Goal: Task Accomplishment & Management: Use online tool/utility

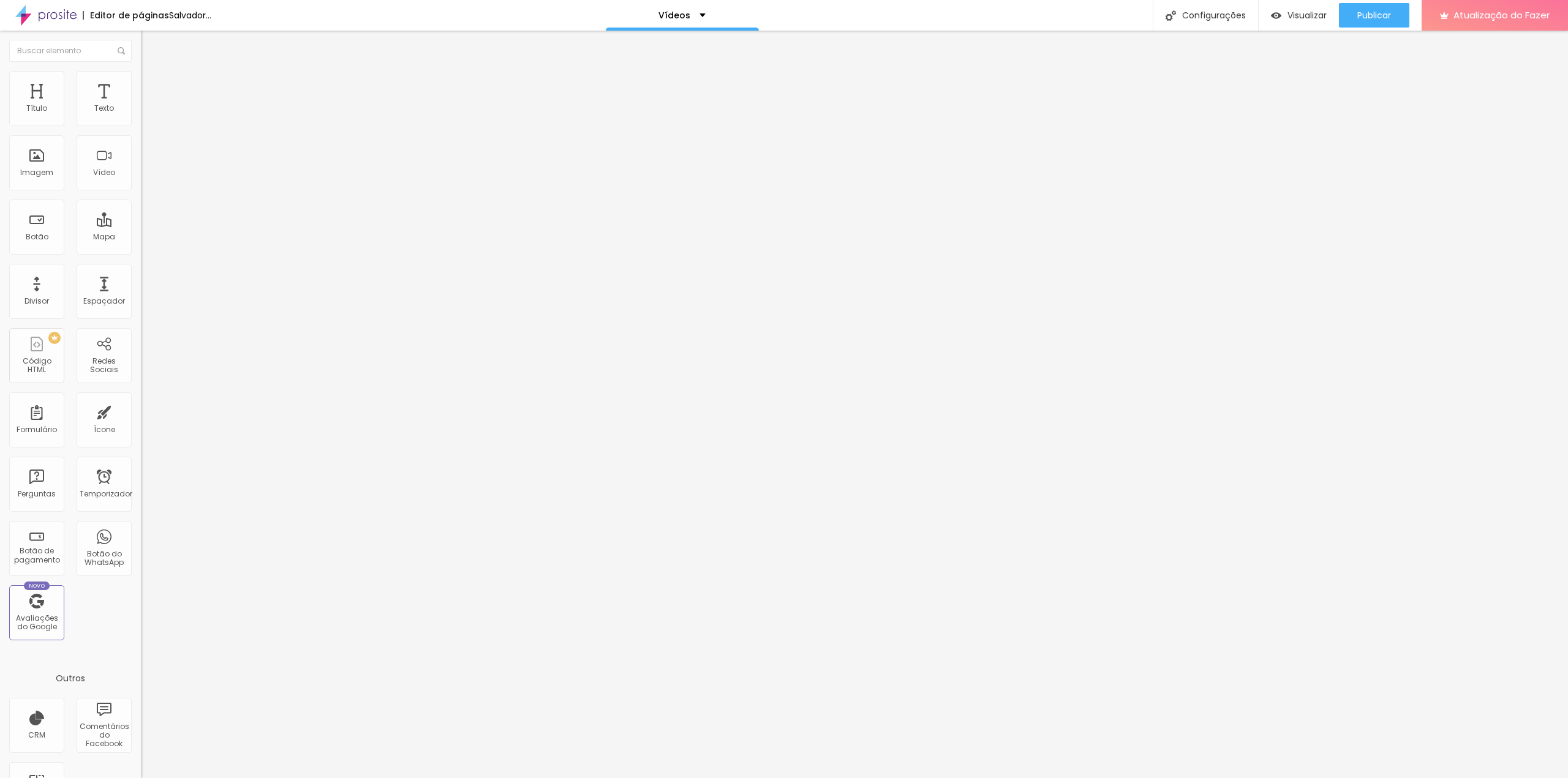
click at [152, 86] on font "Avançado" at bounding box center [172, 91] width 41 height 10
type input "7"
type input "6"
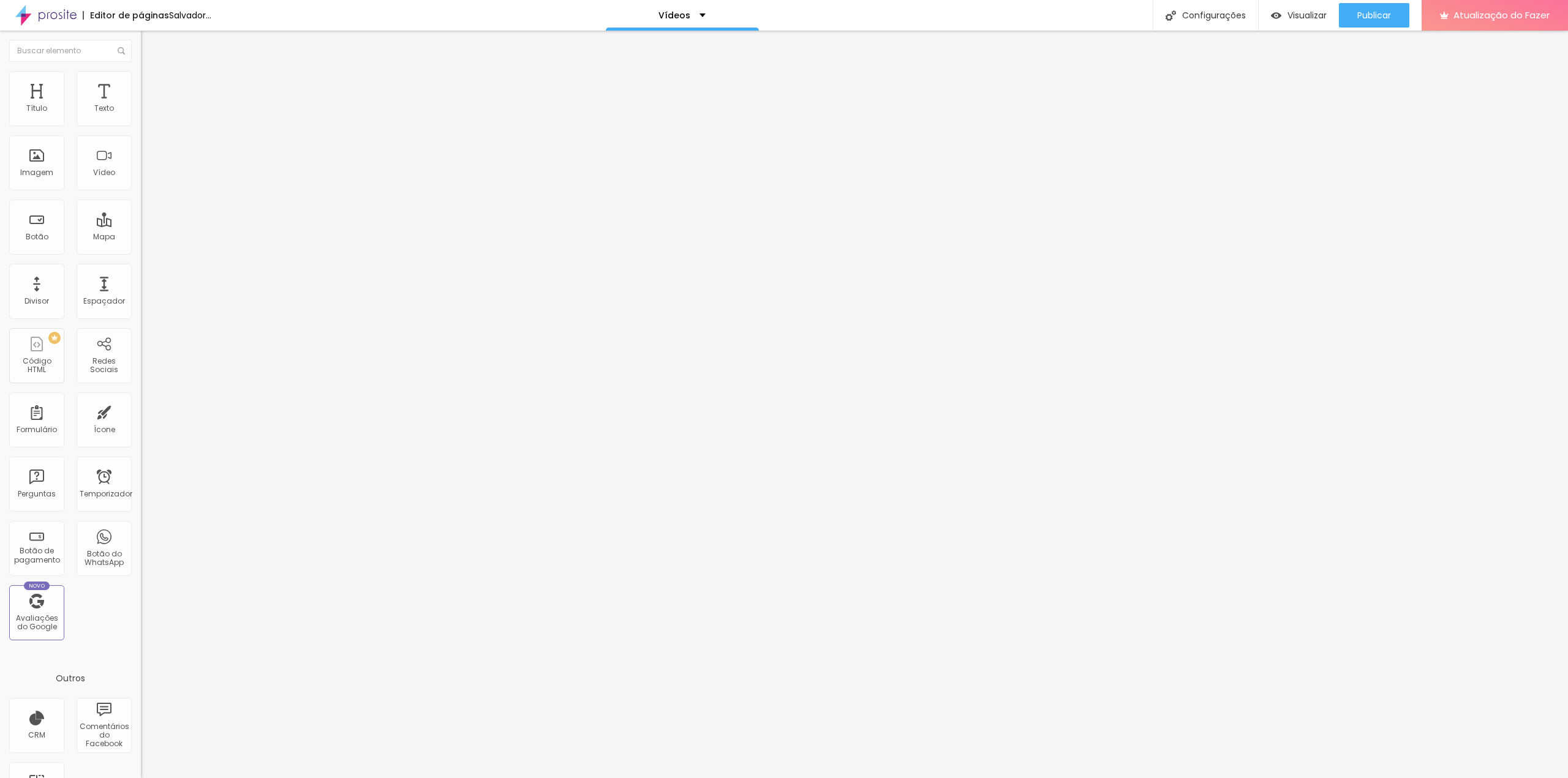
type input "3"
type input "2"
type input "1"
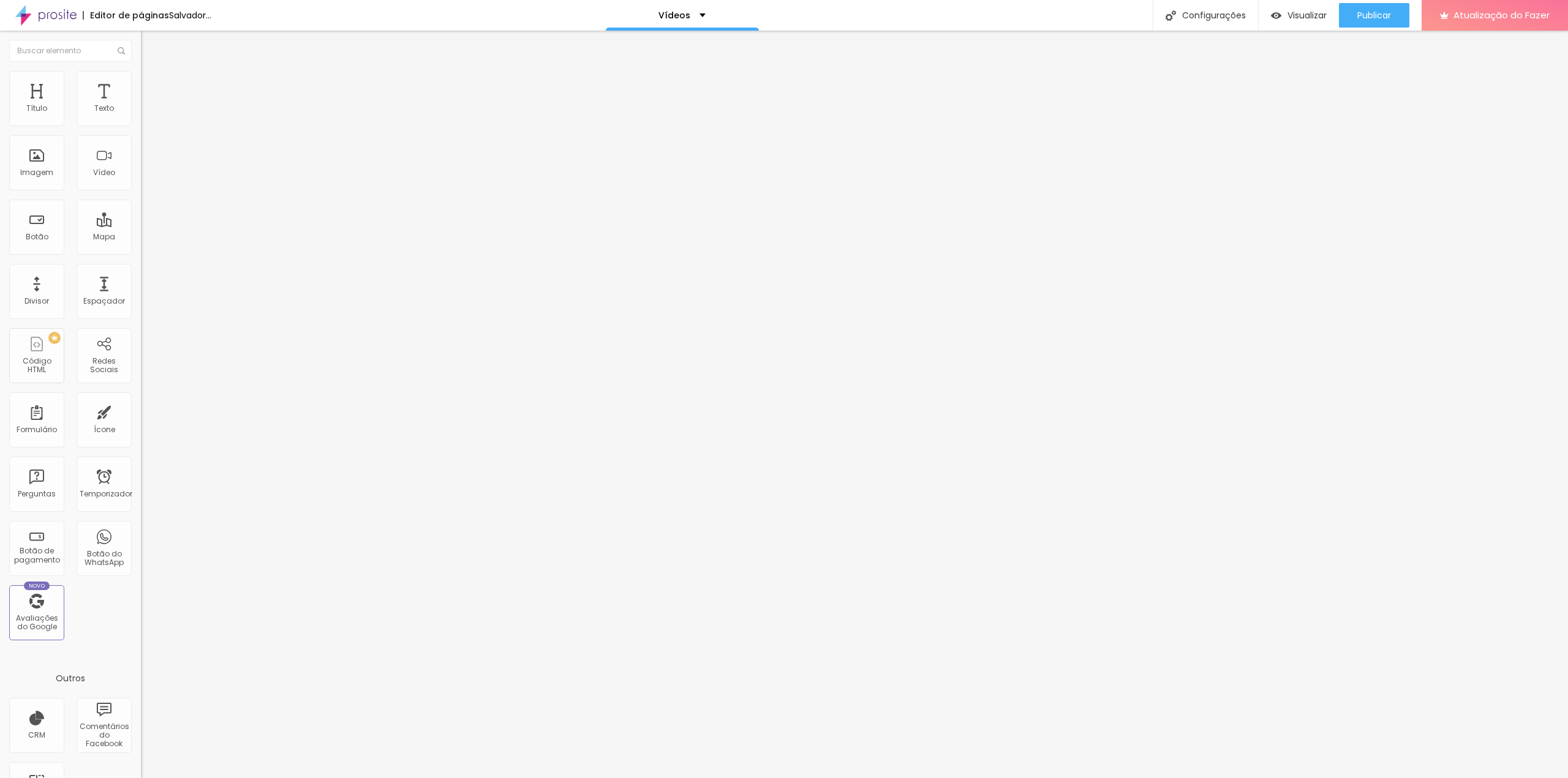
type input "1"
type input "0"
drag, startPoint x: 35, startPoint y: 119, endPoint x: 22, endPoint y: 122, distance: 13.3
type input "0"
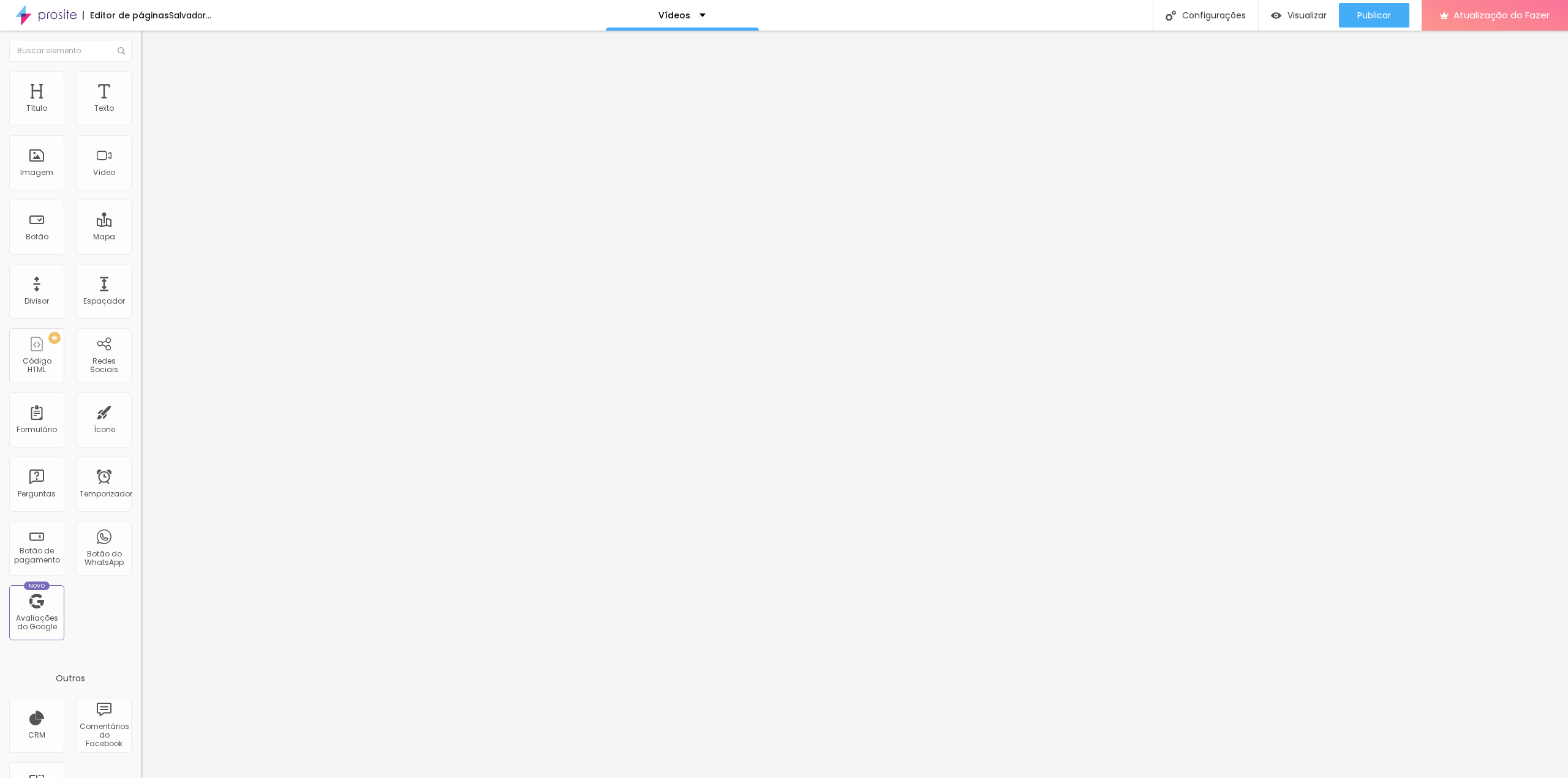
click at [141, 237] on input "range" at bounding box center [180, 242] width 79 height 10
type input "3"
type input "0"
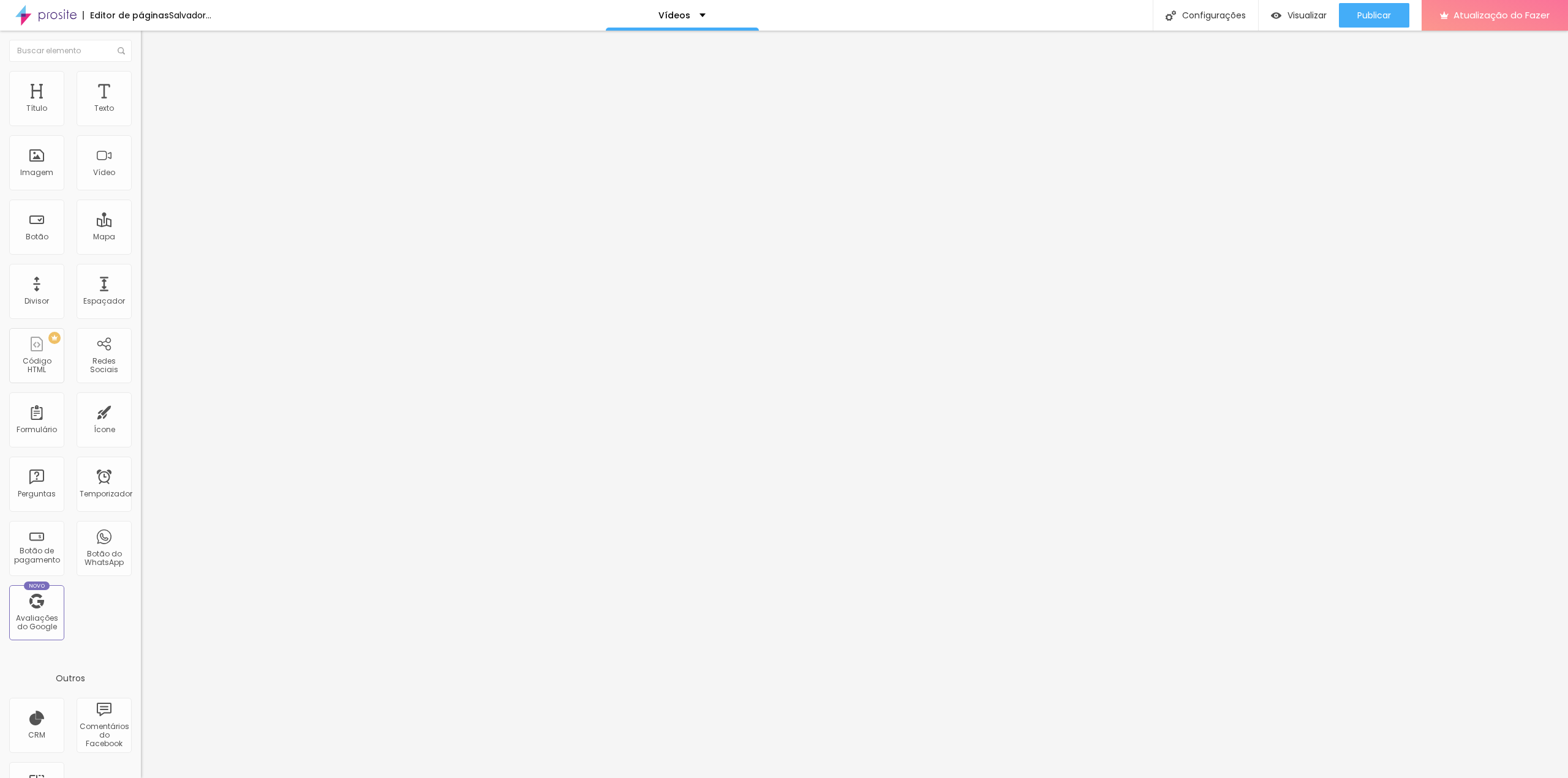
drag, startPoint x: 32, startPoint y: 145, endPoint x: 0, endPoint y: 135, distance: 33.5
type input "0"
click at [141, 411] on input "range" at bounding box center [180, 416] width 79 height 10
click at [141, 69] on img at bounding box center [146, 63] width 11 height 11
click at [141, 193] on div "Proporção Padrão 4:3 Ultrawide 21:9 Largo 16:9 Padrão 4:3 Vertical 1 3:4 Vertic…" at bounding box center [211, 195] width 141 height 56
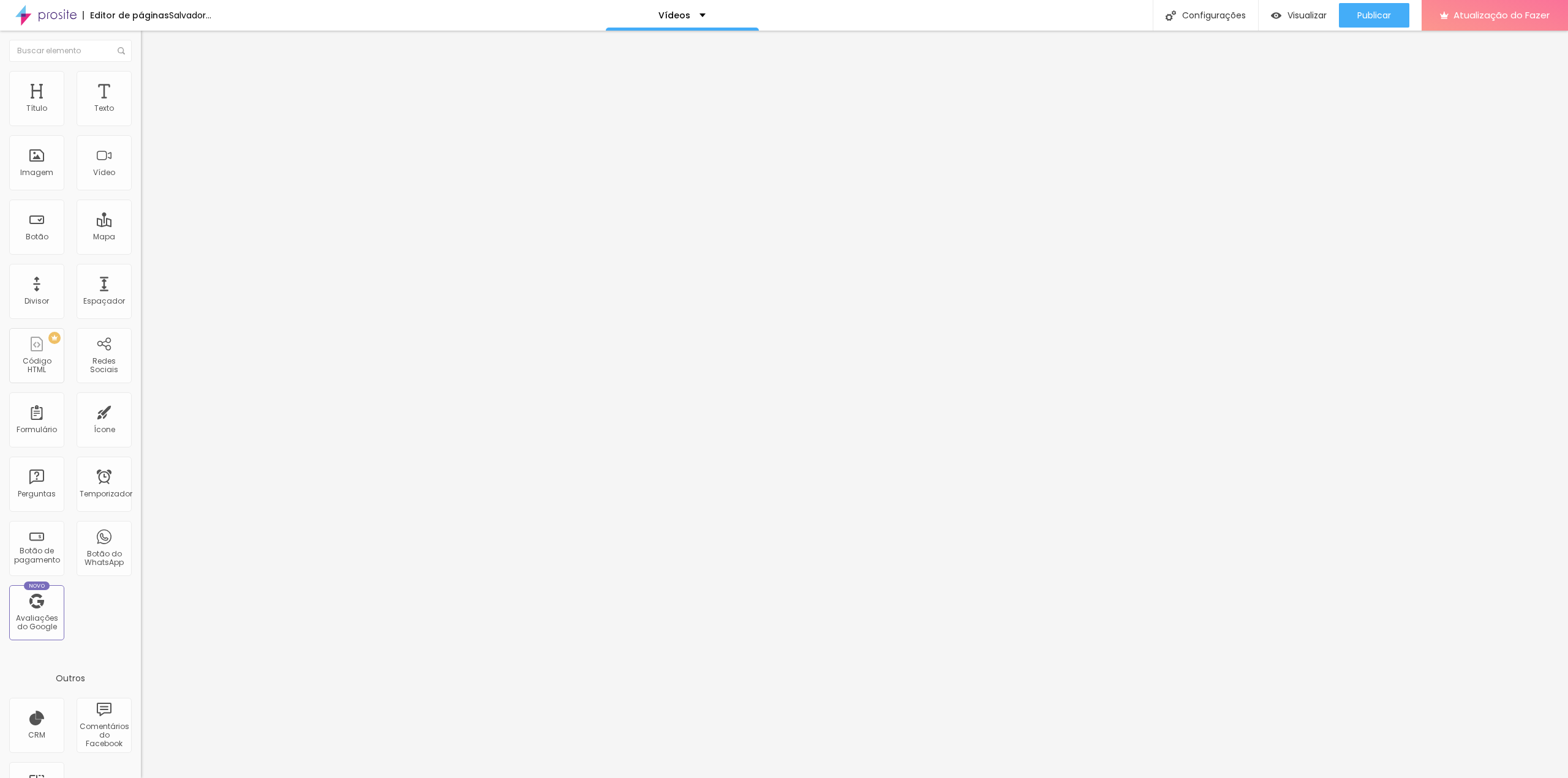
click at [141, 183] on span "Padrão 4:3" at bounding box center [161, 178] width 41 height 10
click at [141, 198] on span "Largo" at bounding box center [151, 192] width 21 height 10
click at [141, 102] on div "URL do vídeo" at bounding box center [211, 99] width 141 height 8
click at [141, 115] on input "text" at bounding box center [214, 108] width 147 height 12
paste input "[URL][DOMAIN_NAME]"
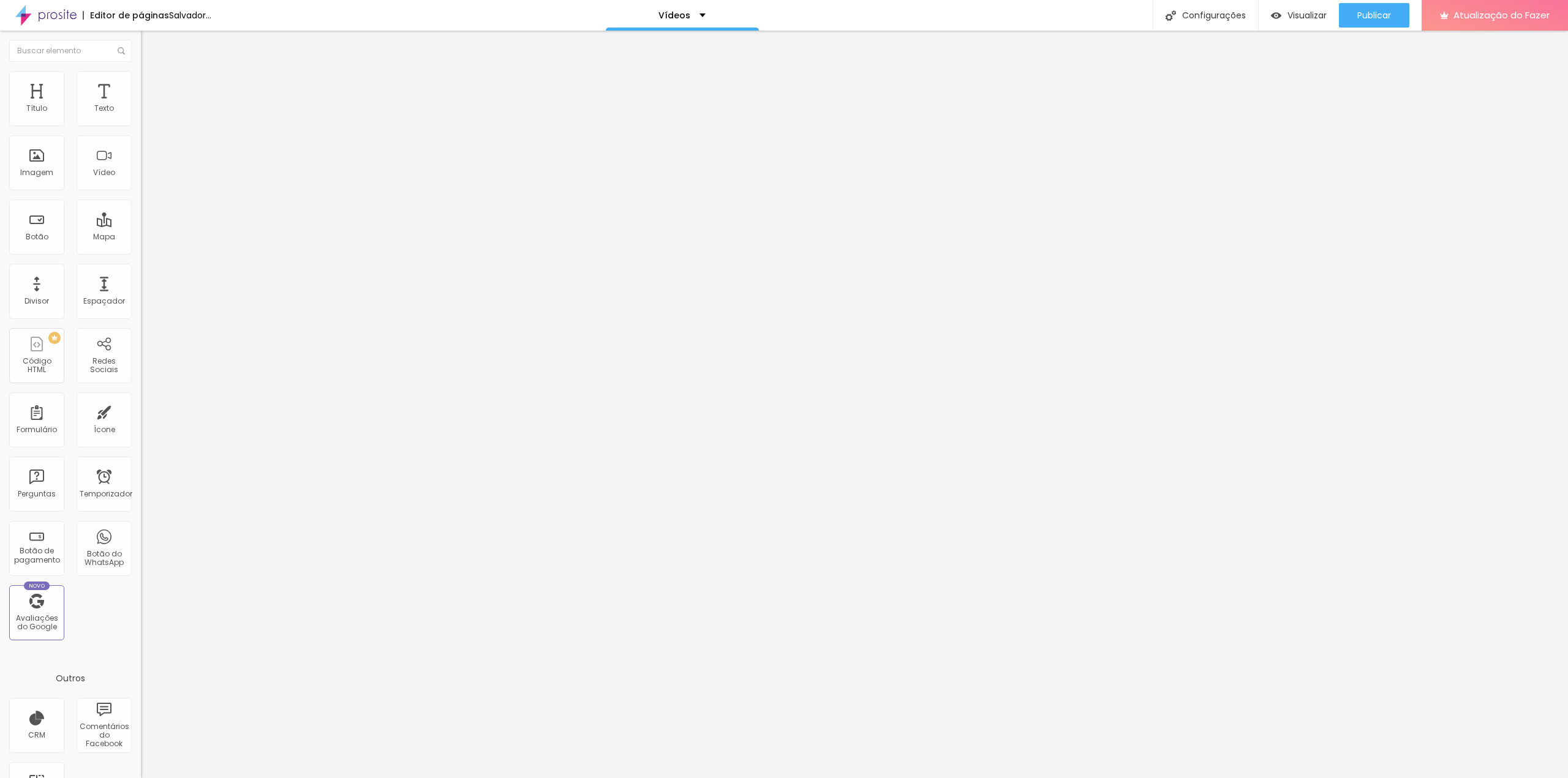
scroll to position [0, 3]
type input "[URL][DOMAIN_NAME]"
click at [141, 183] on span "Padrão 4:3" at bounding box center [161, 178] width 41 height 10
click at [163, 198] on font "16:9" at bounding box center [169, 192] width 14 height 10
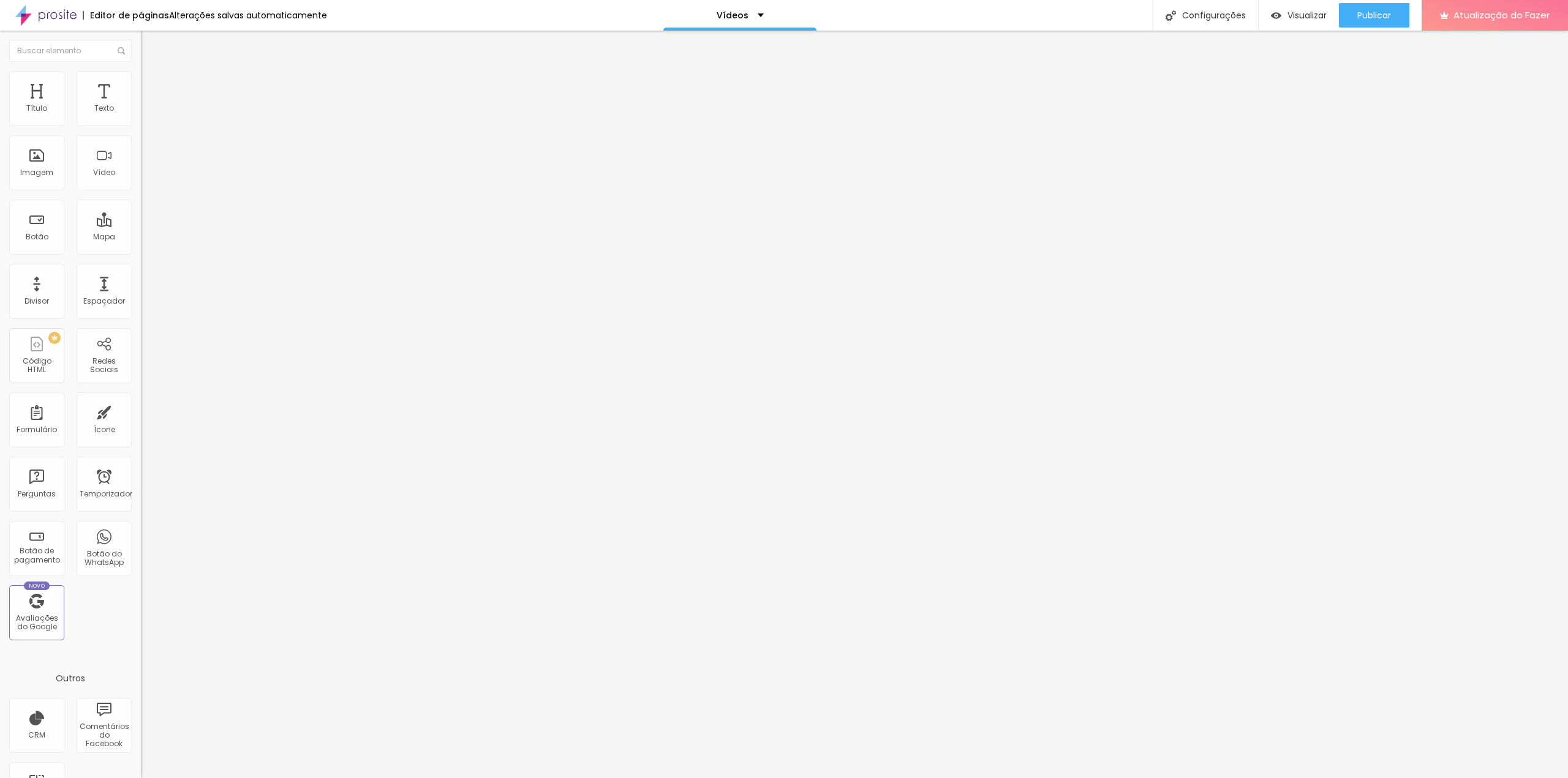
click at [141, 237] on div at bounding box center [211, 237] width 141 height 0
click at [141, 76] on ul "Conteúdo Estilo Avançado" at bounding box center [211, 76] width 141 height 36
click at [141, 79] on img at bounding box center [146, 76] width 11 height 11
type input "98"
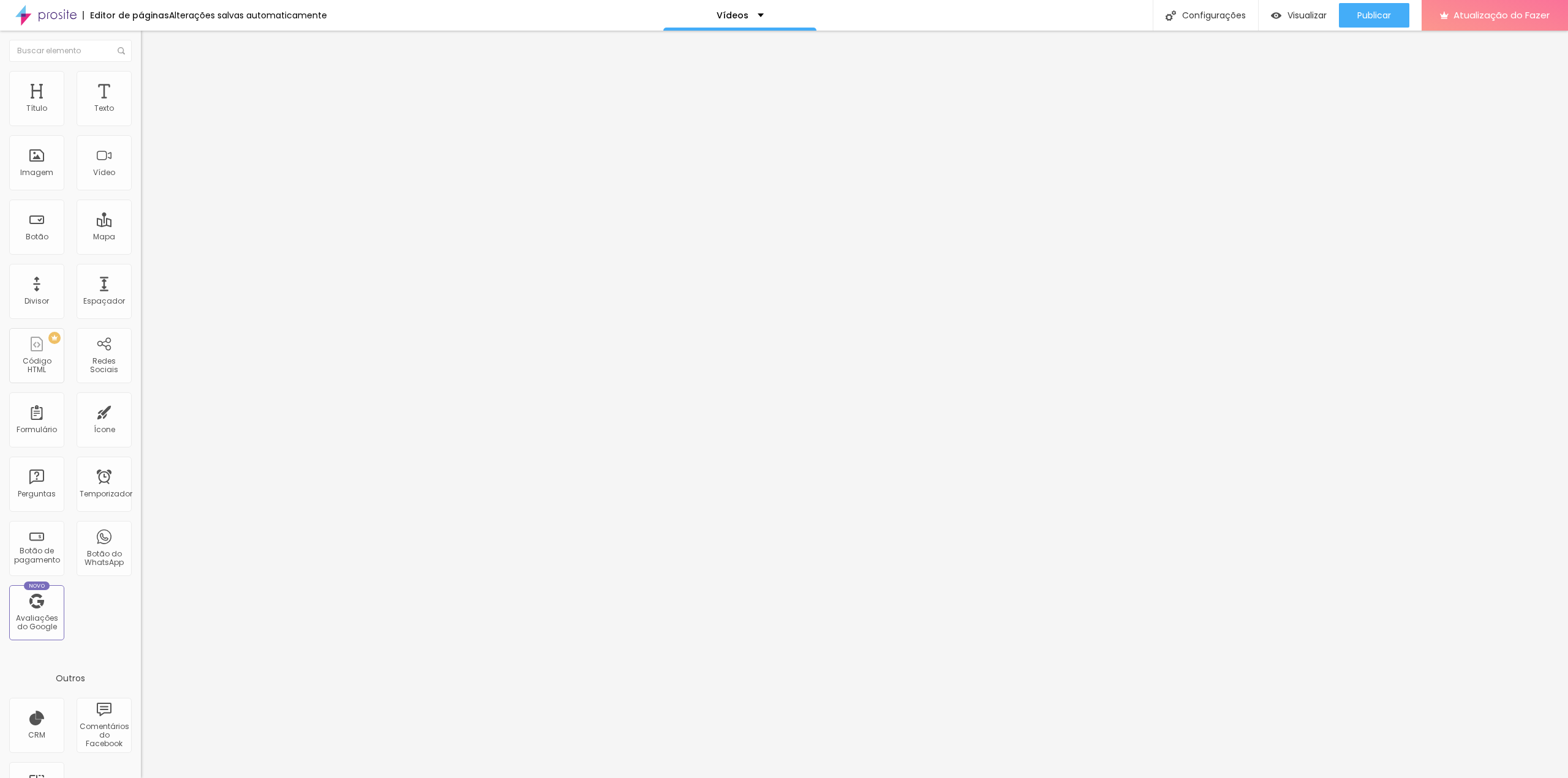
type input "98"
type input "95"
type input "94"
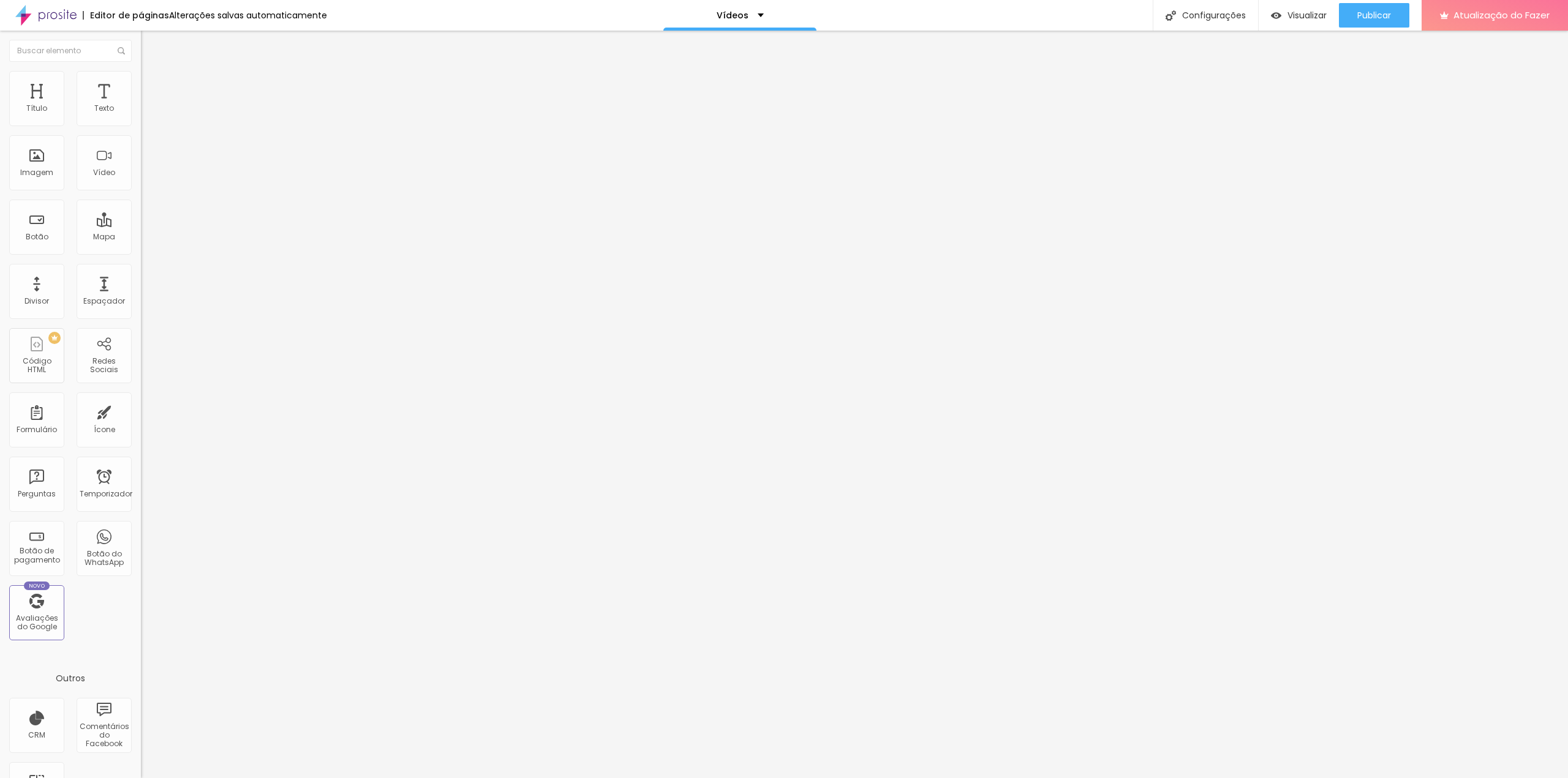
type input "92"
type input "90"
type input "89"
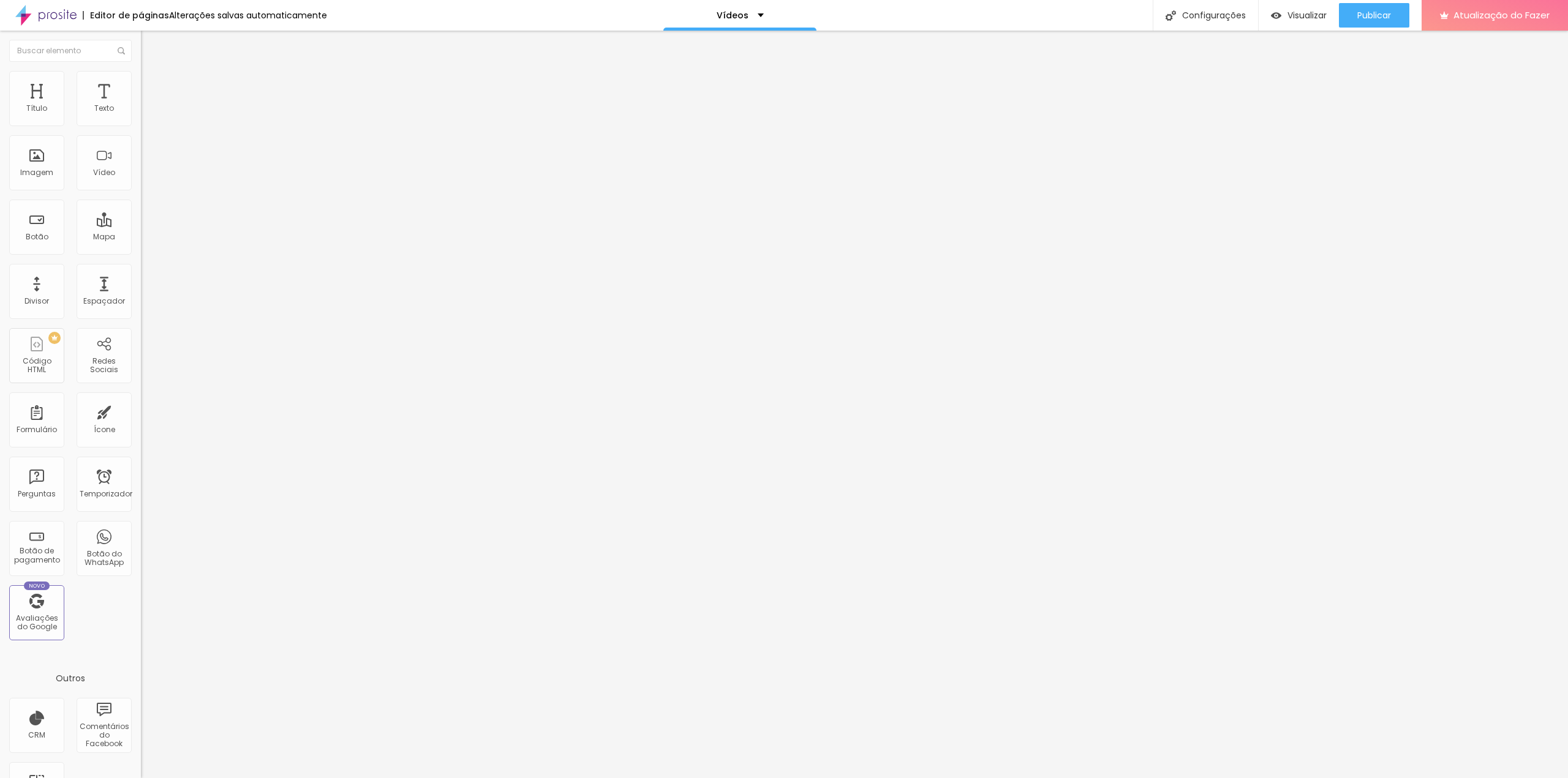
type input "89"
type input "88"
type input "87"
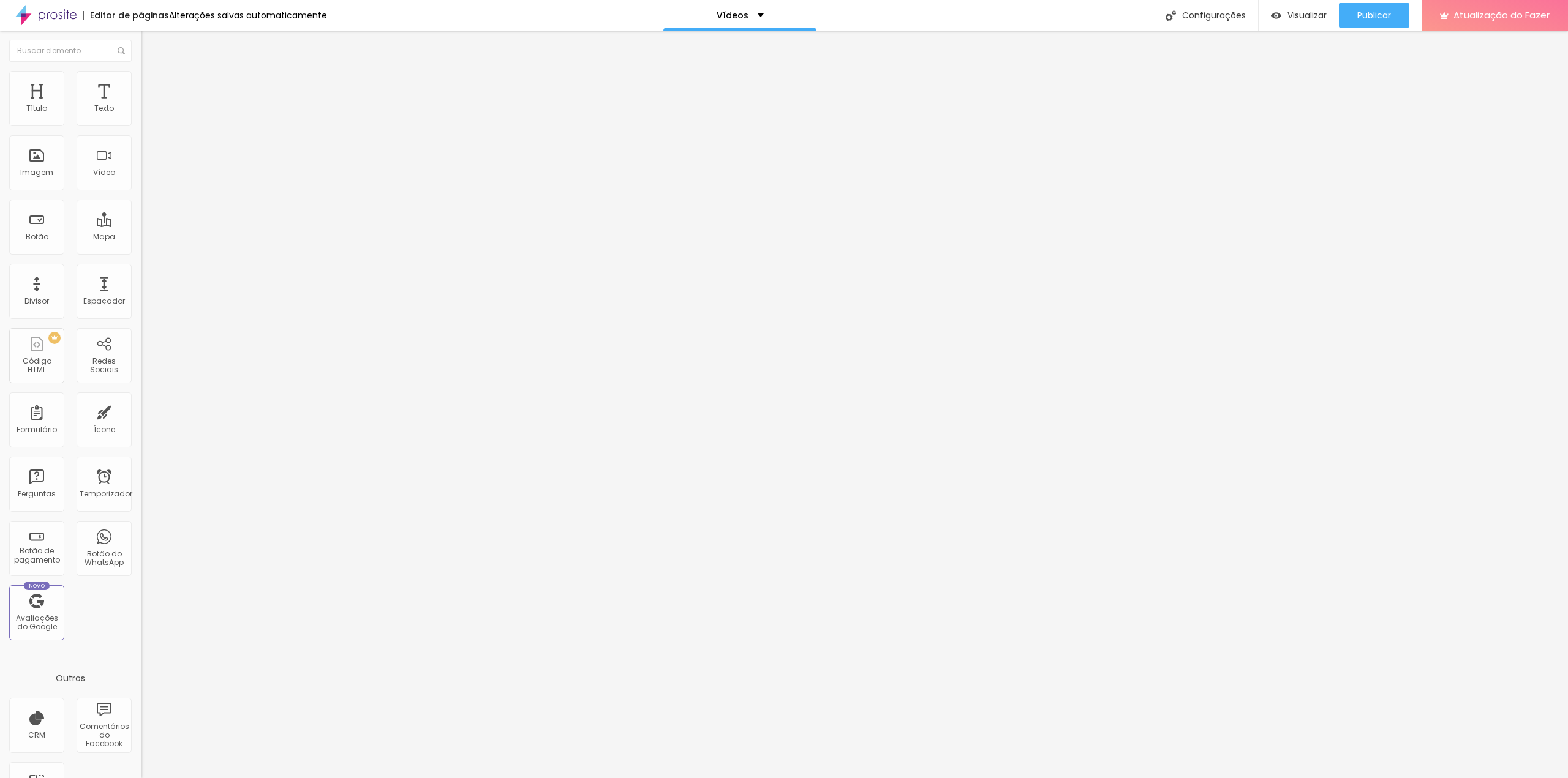
type input "84"
type input "82"
type input "79"
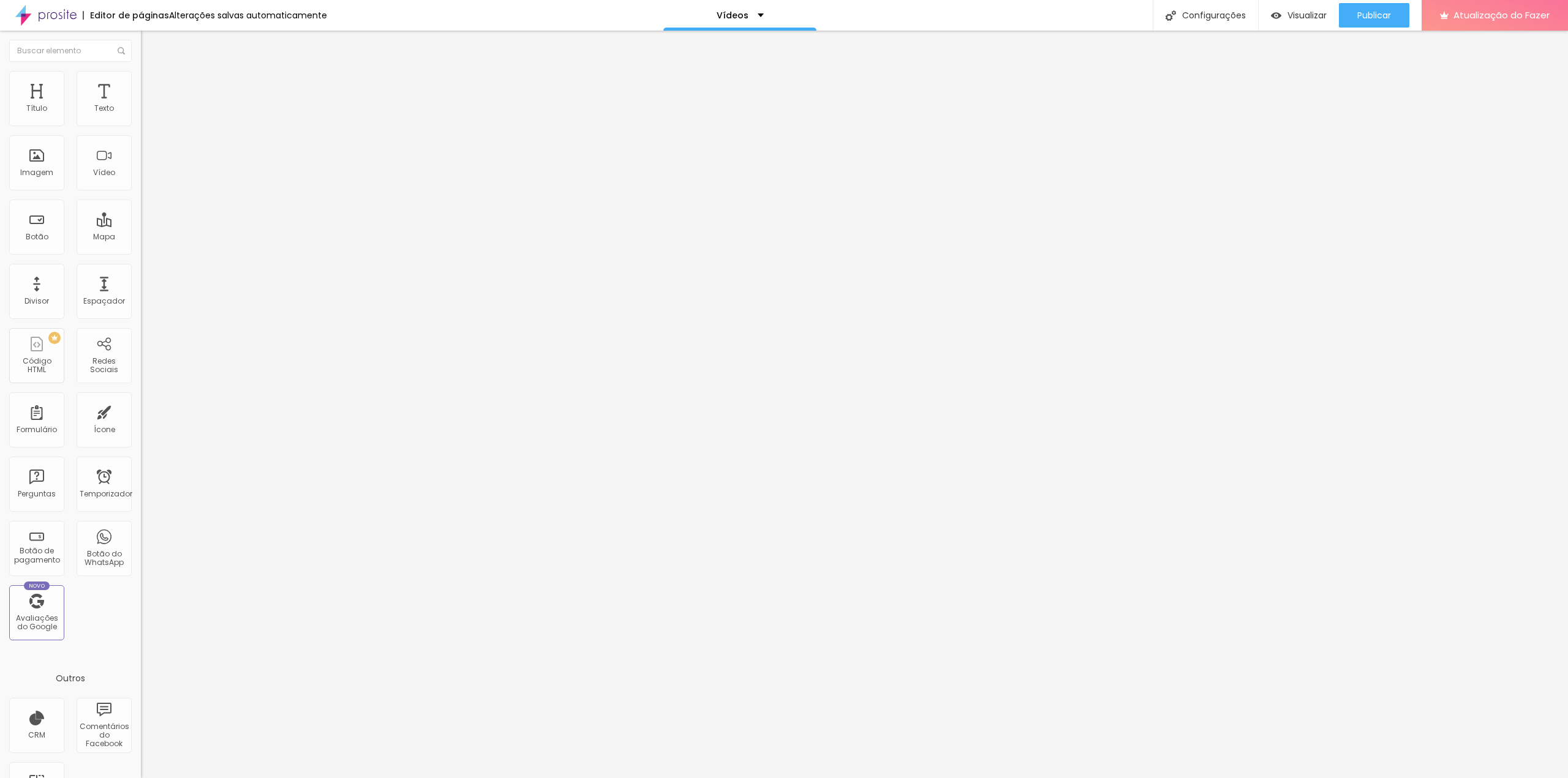
type input "79"
type input "78"
type input "77"
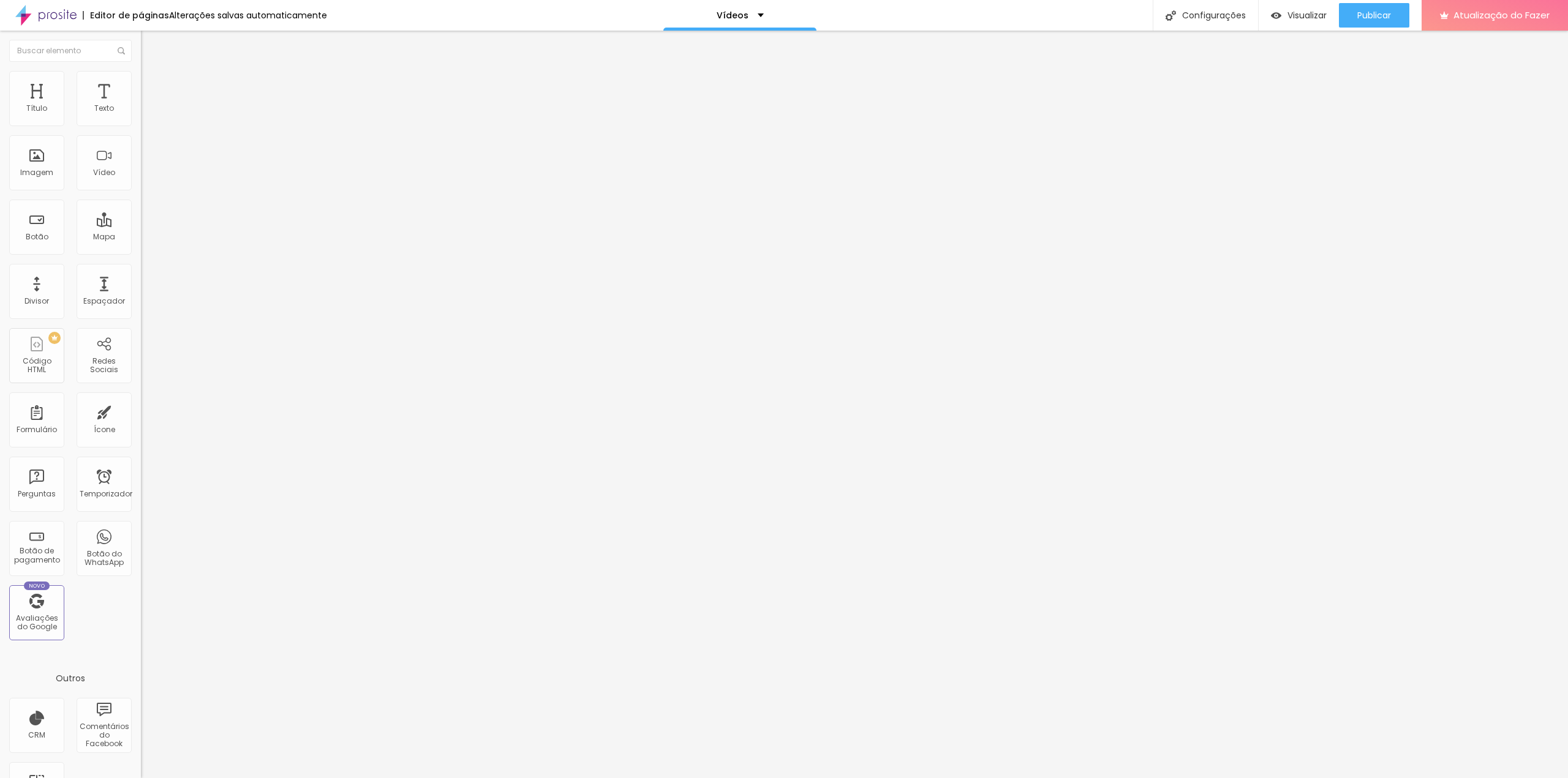
type input "76"
type input "75"
type input "74"
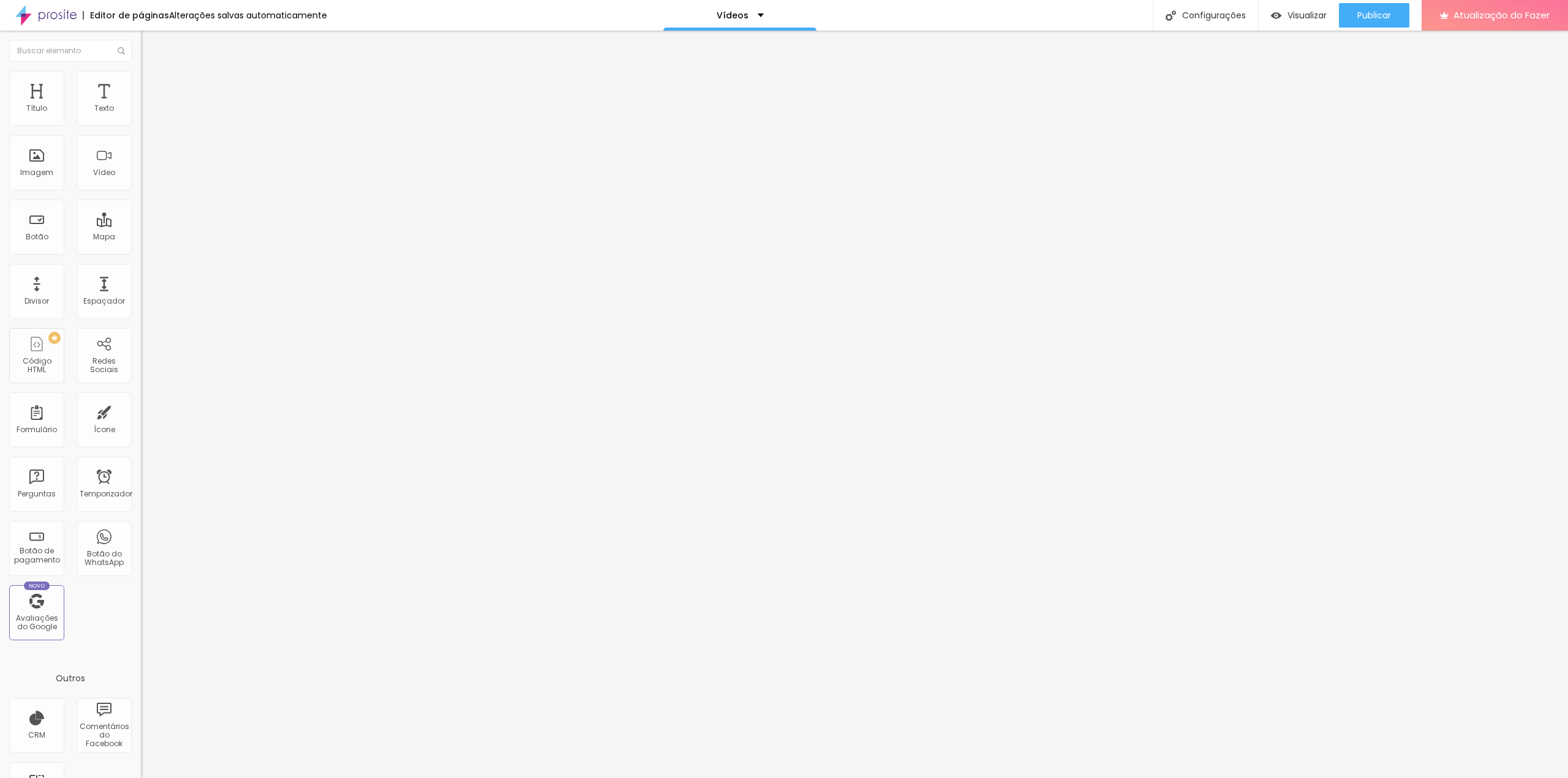
type input "74"
type input "73"
type input "72"
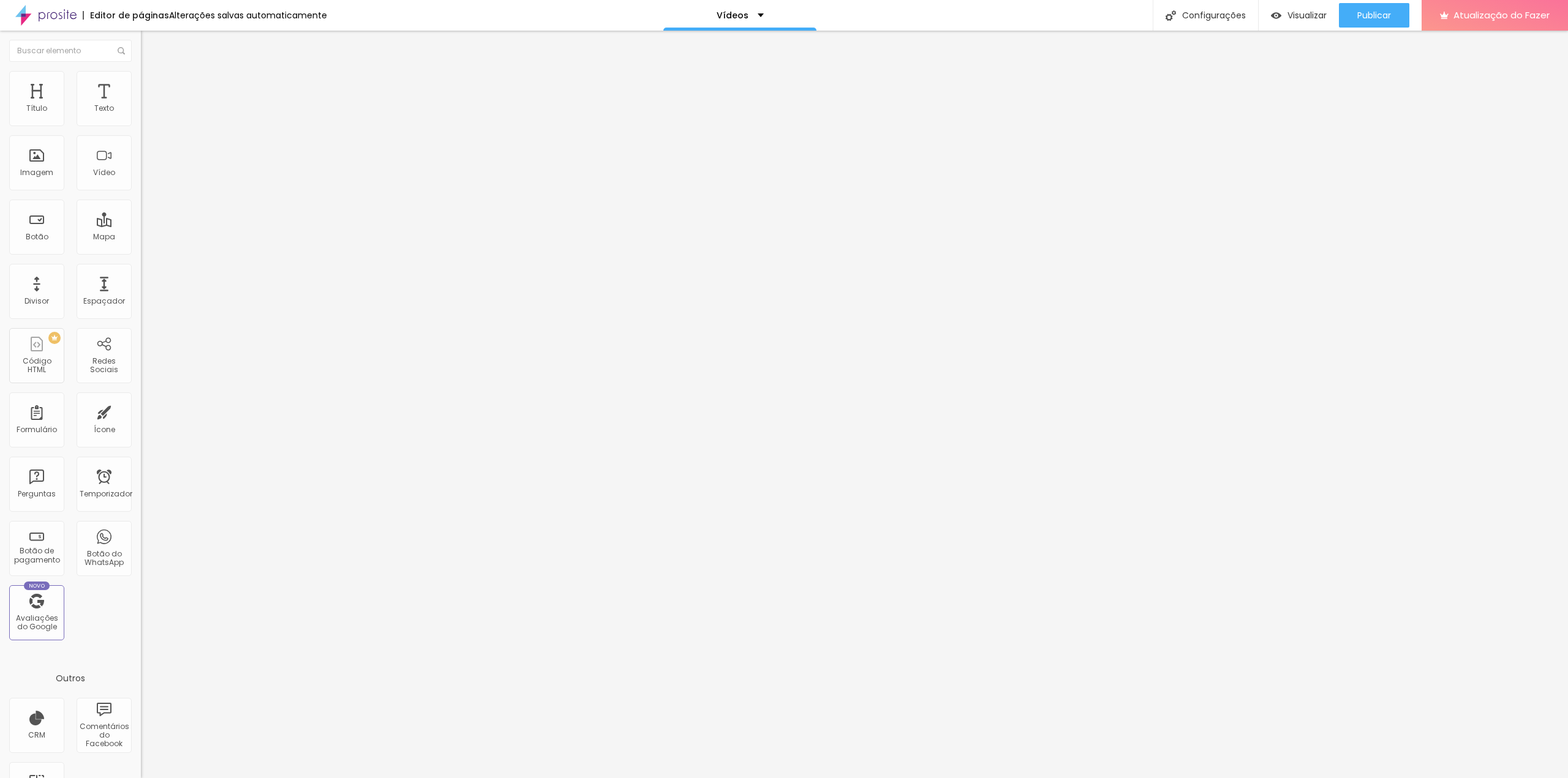
type input "71"
type input "70"
type input "69"
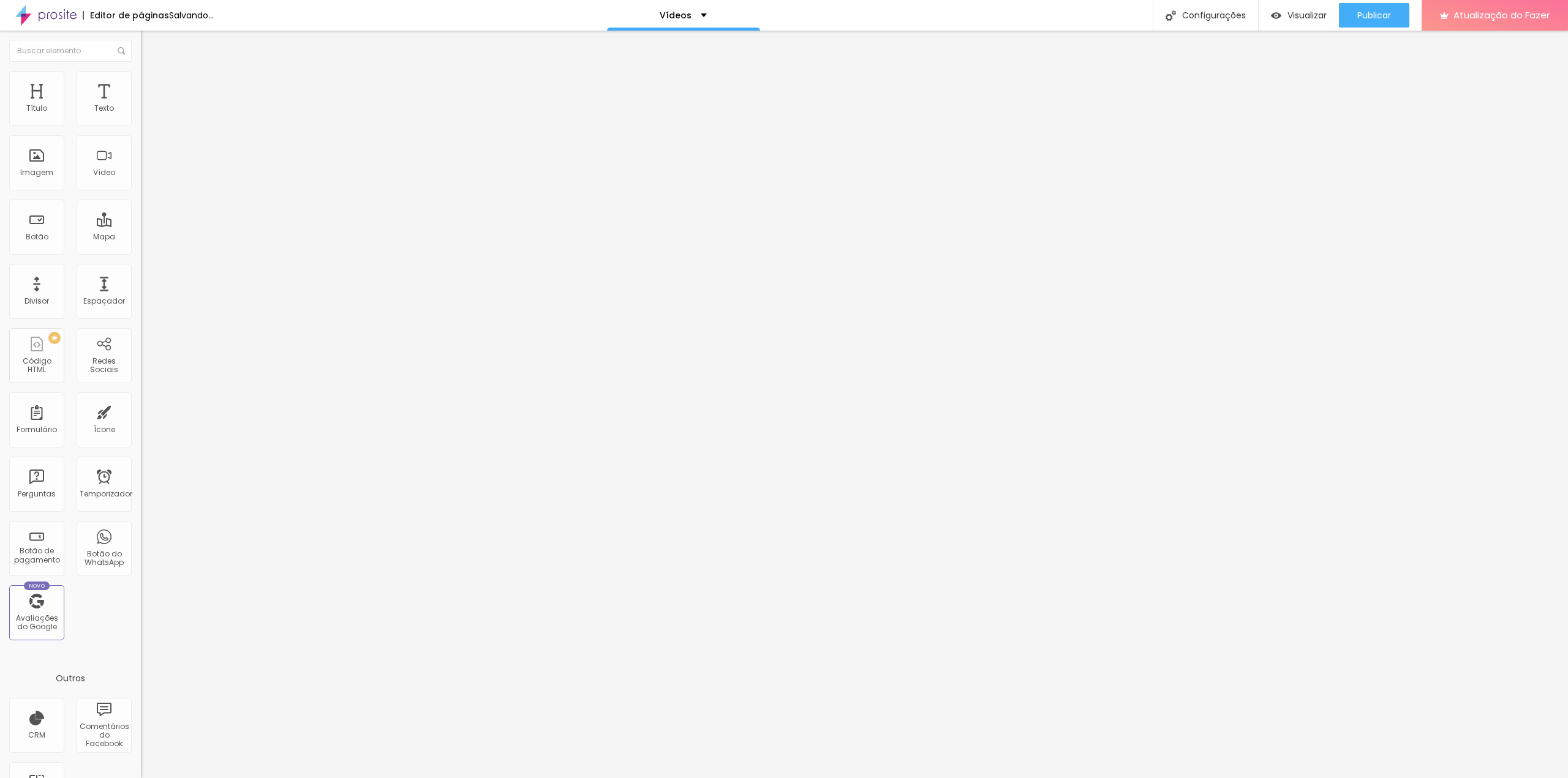
type input "69"
type input "68"
type input "67"
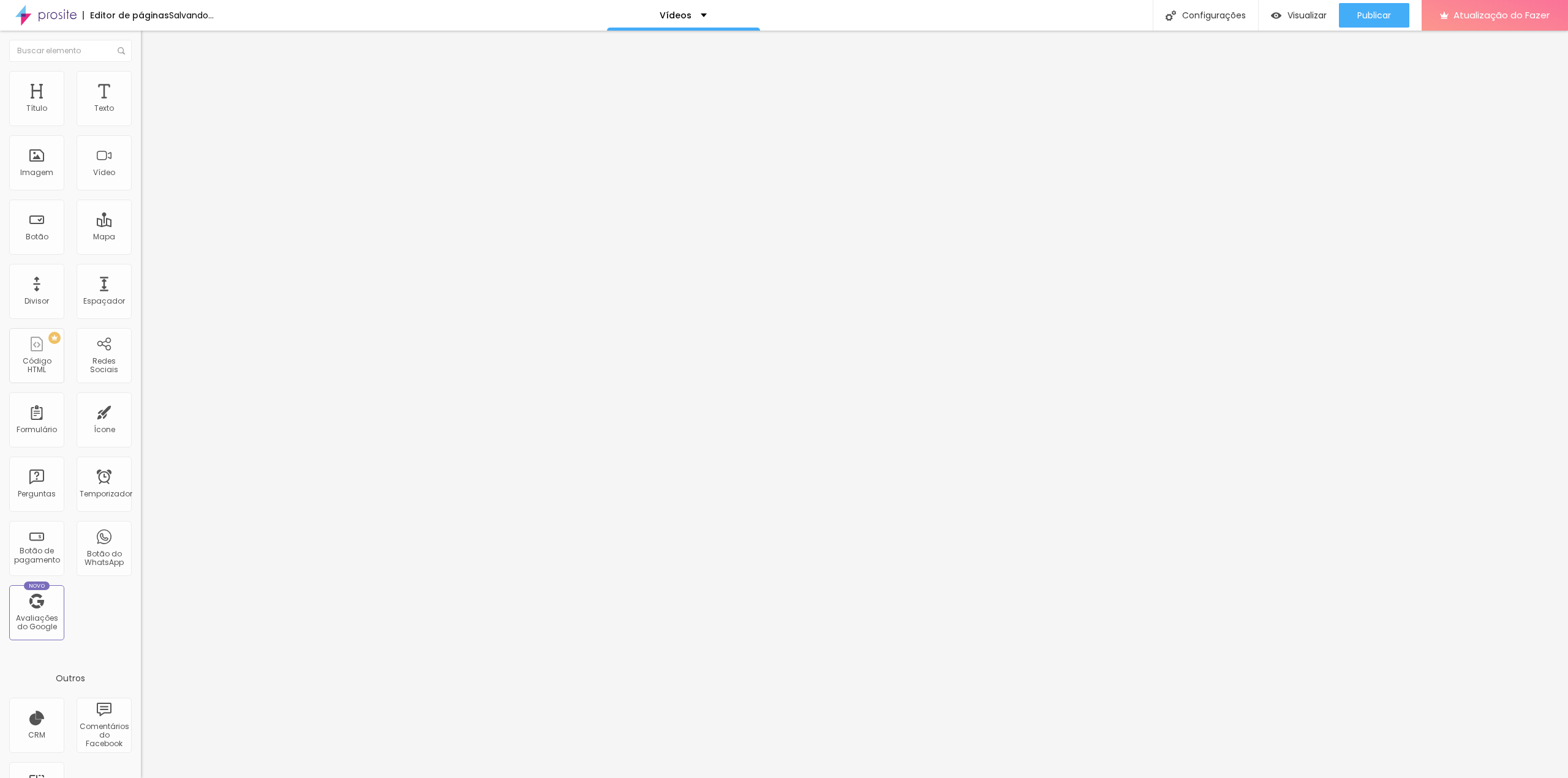
type input "66"
type input "65"
type input "64"
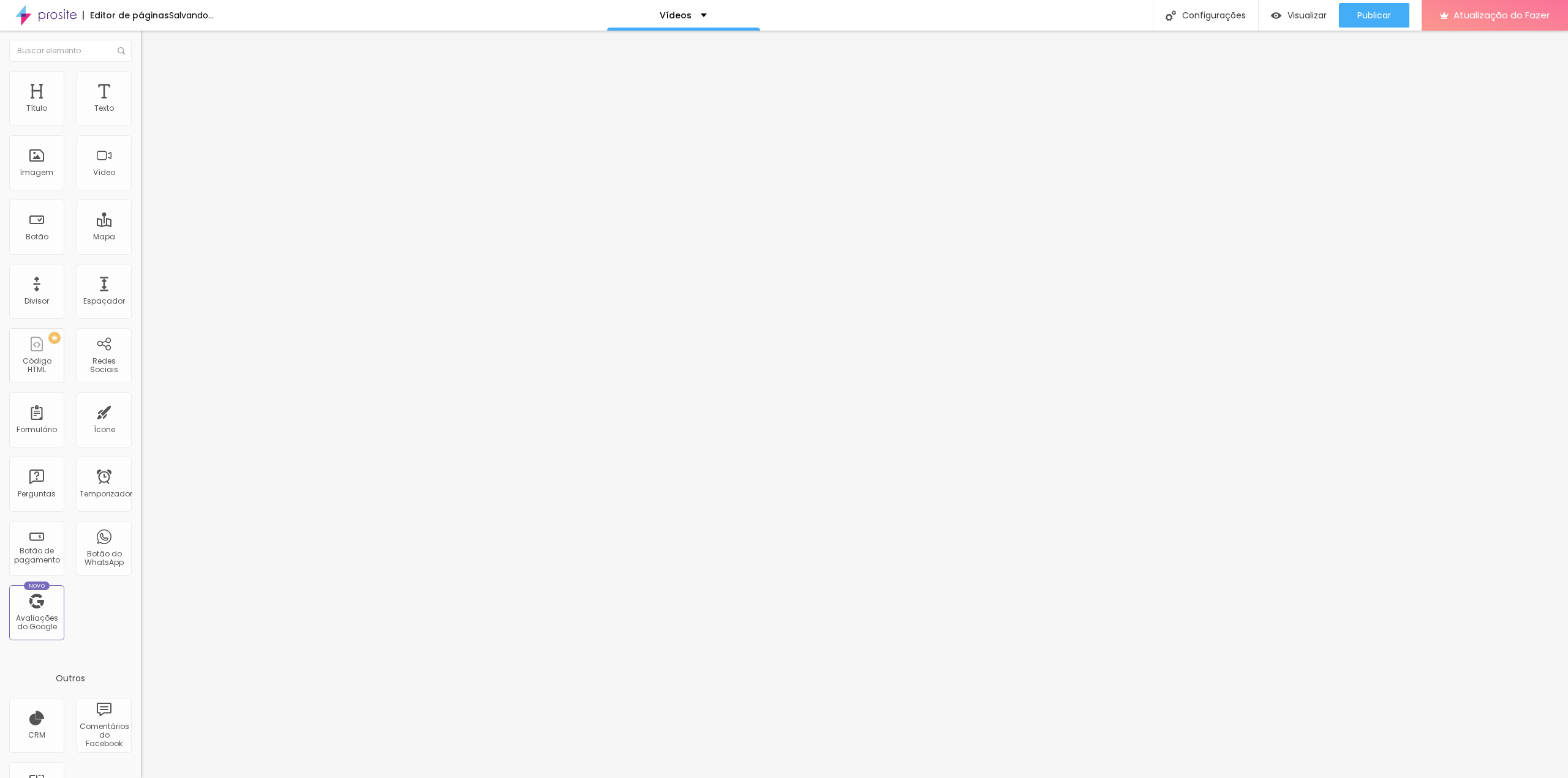
type input "64"
type input "63"
type input "62"
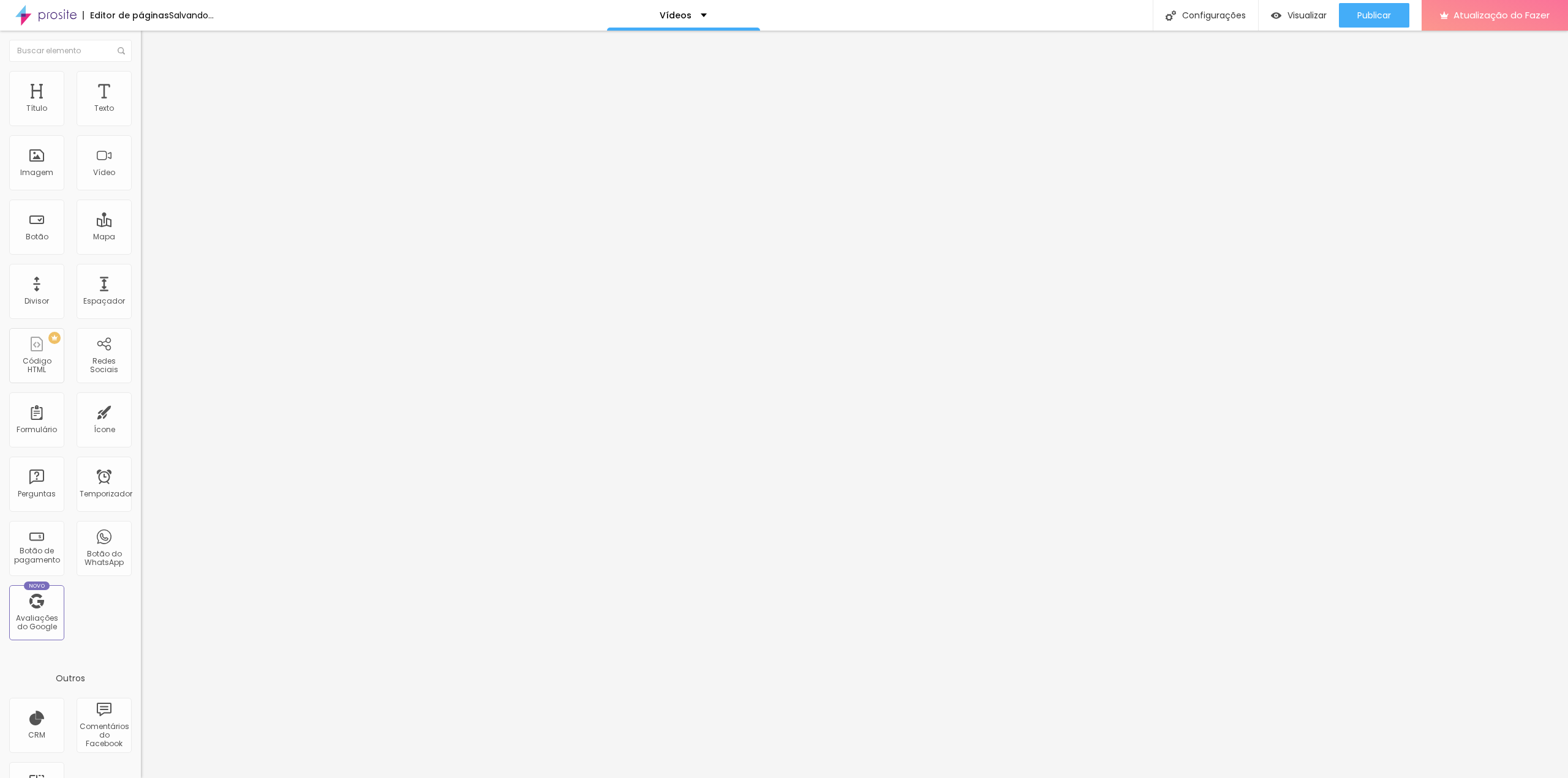
type input "61"
type input "60"
type input "59"
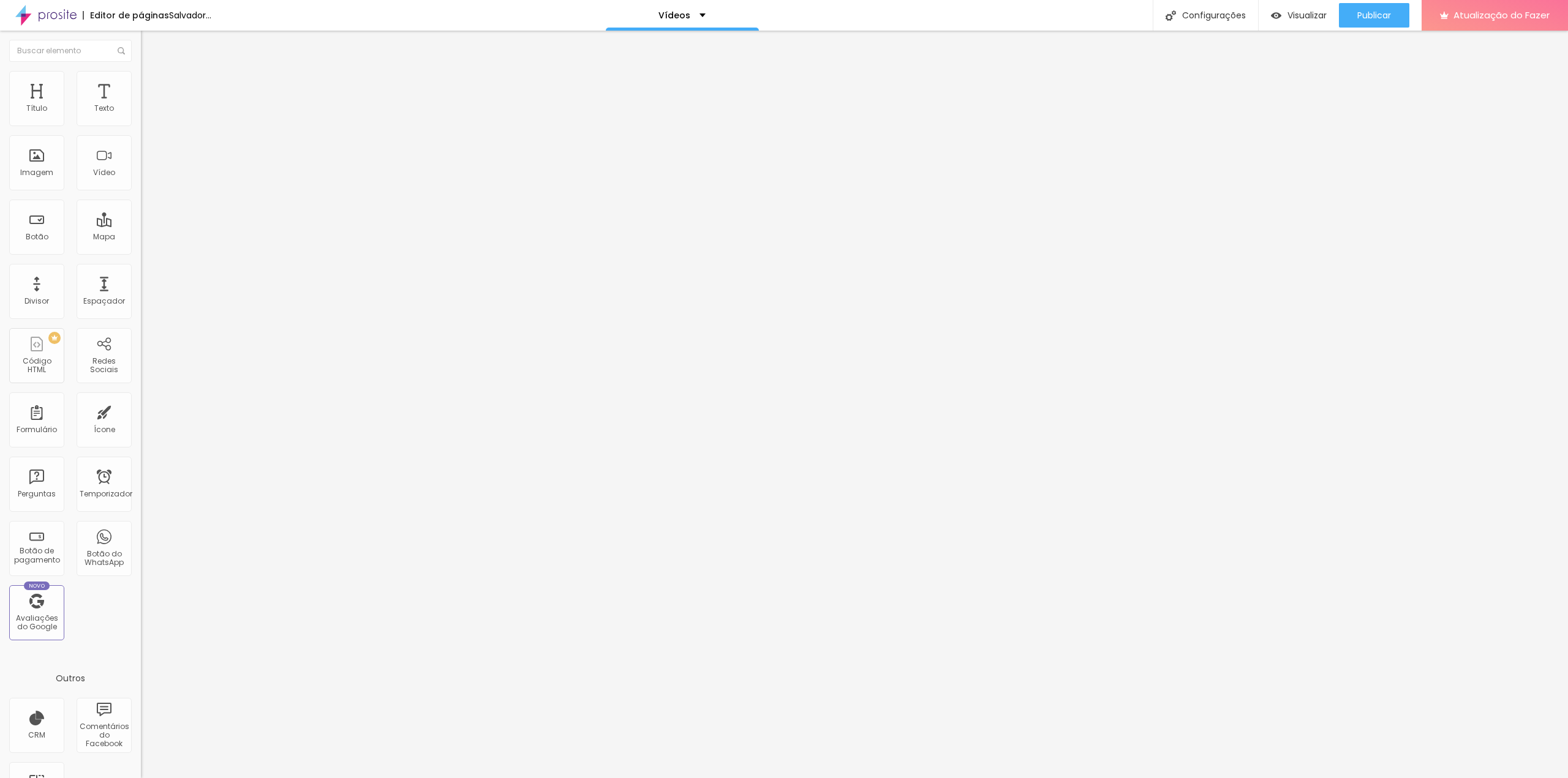
type input "59"
type input "54"
type input "53"
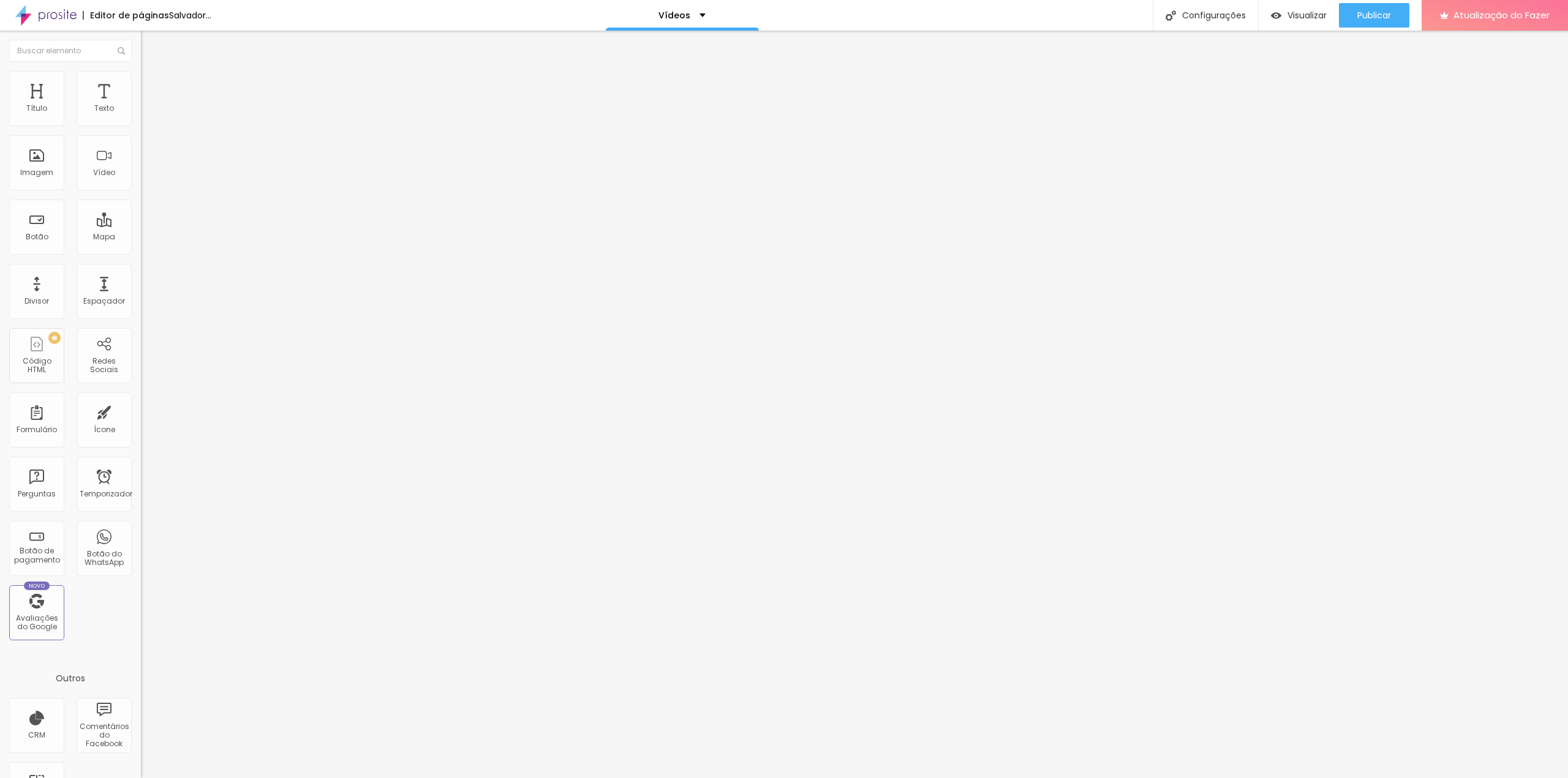
type input "52"
type input "51"
type input "50"
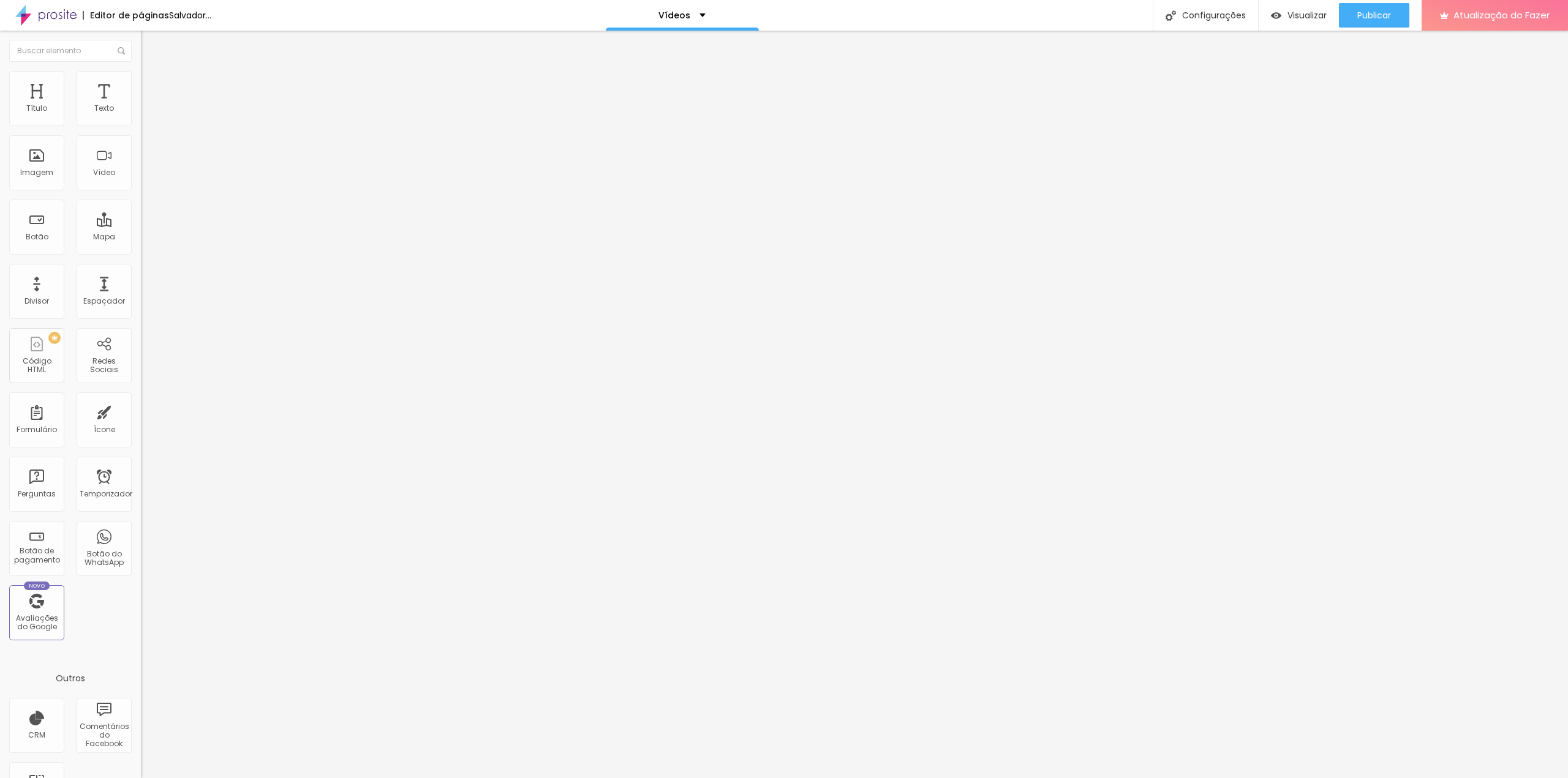
type input "50"
type input "49"
type input "48"
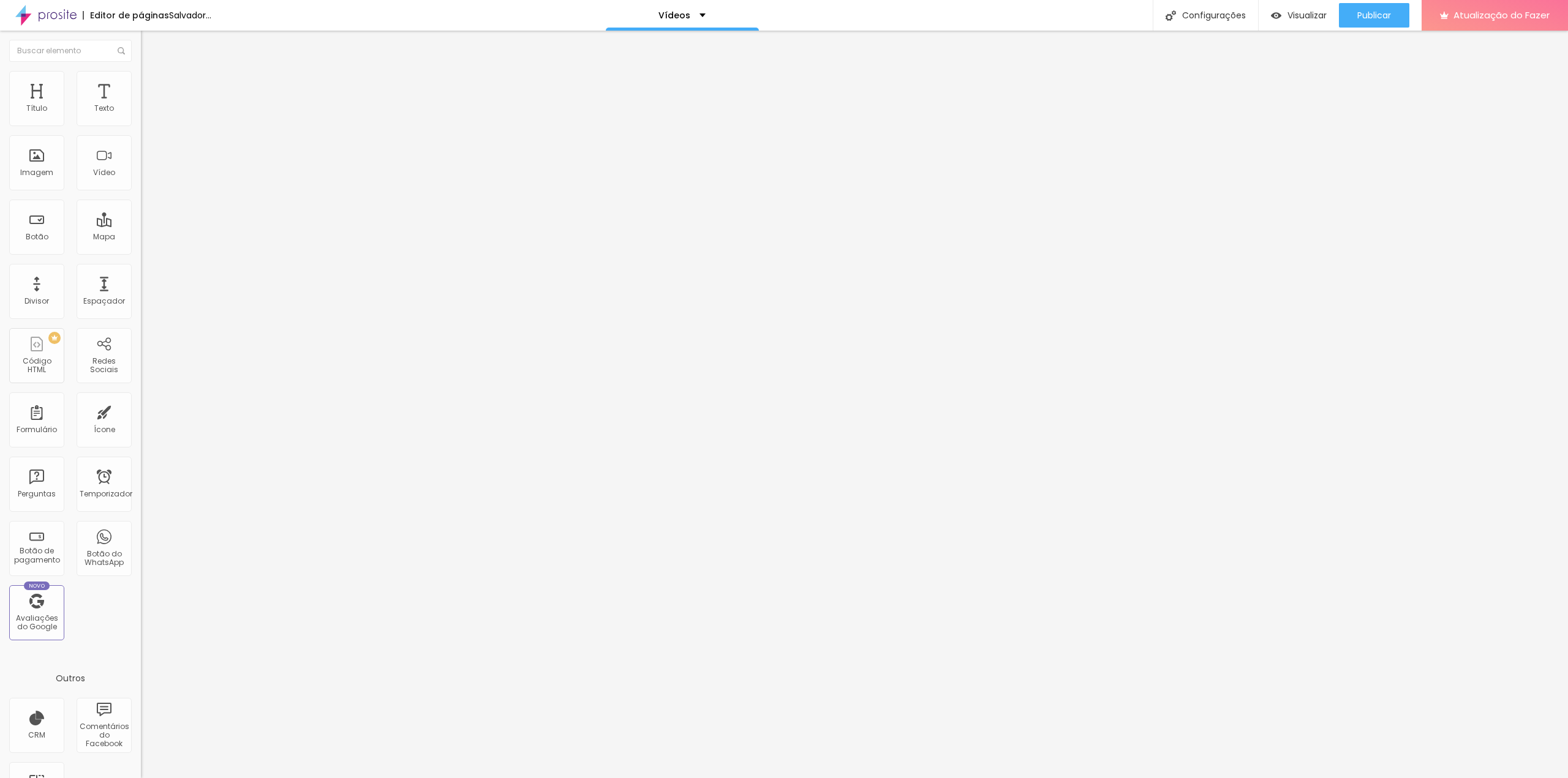
type input "47"
type input "46"
type input "45"
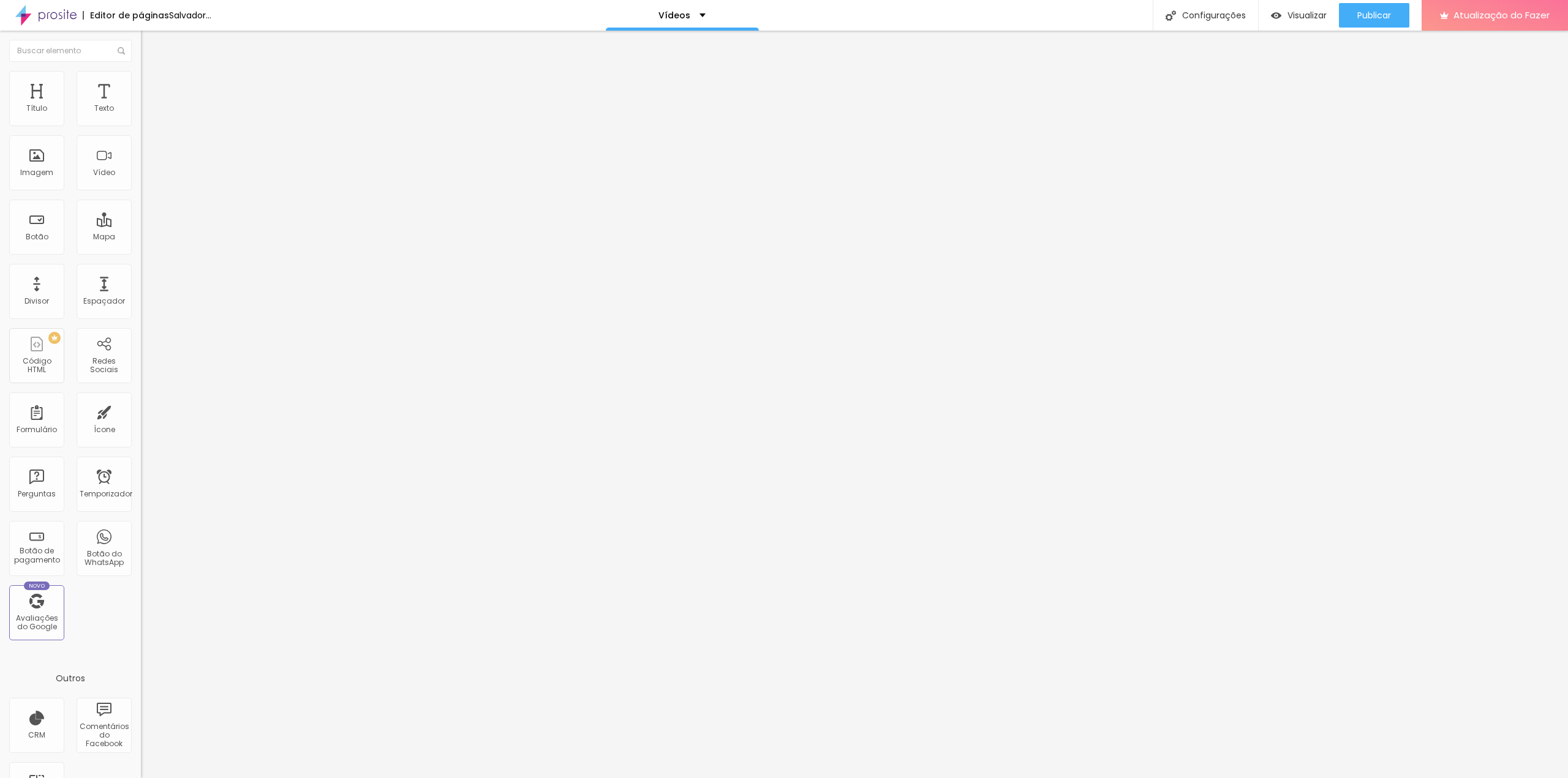
type input "45"
type input "44"
type input "45"
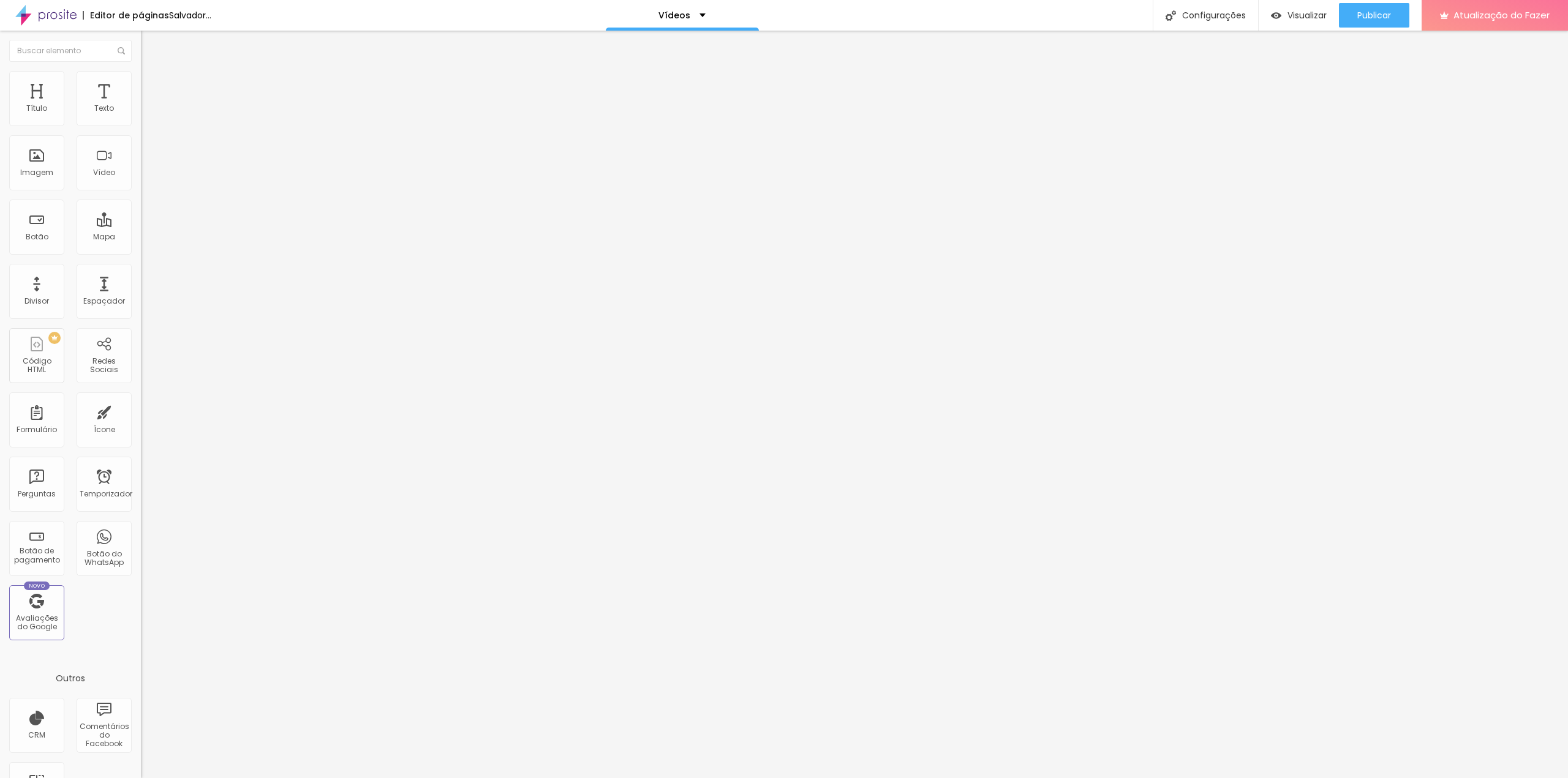
type input "46"
drag, startPoint x: 125, startPoint y: 132, endPoint x: 41, endPoint y: 137, distance: 84.1
type input "46"
click at [141, 125] on input "range" at bounding box center [180, 121] width 79 height 10
click at [141, 83] on img at bounding box center [146, 88] width 11 height 11
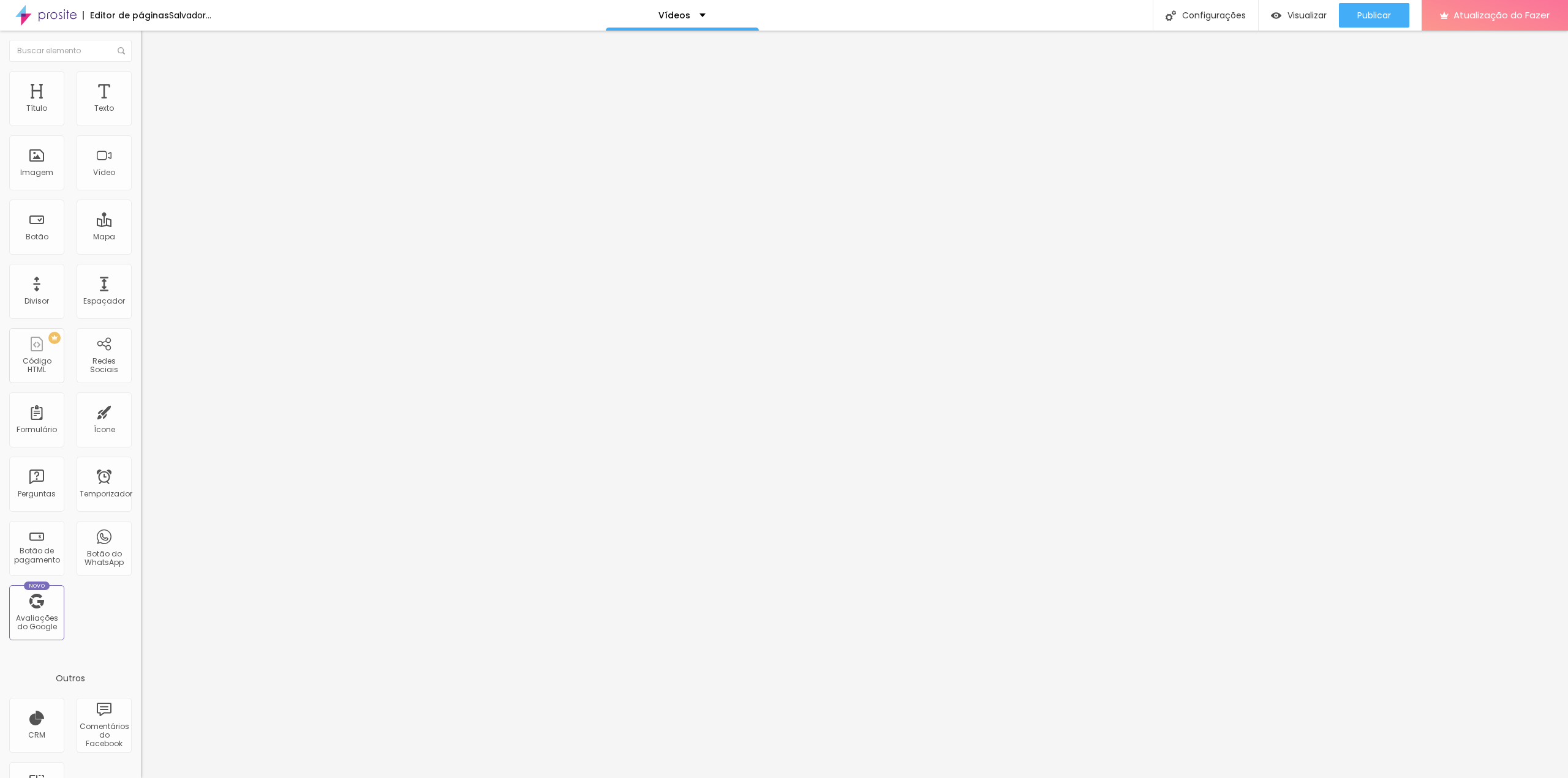
type input "4"
type input "2"
type input "1"
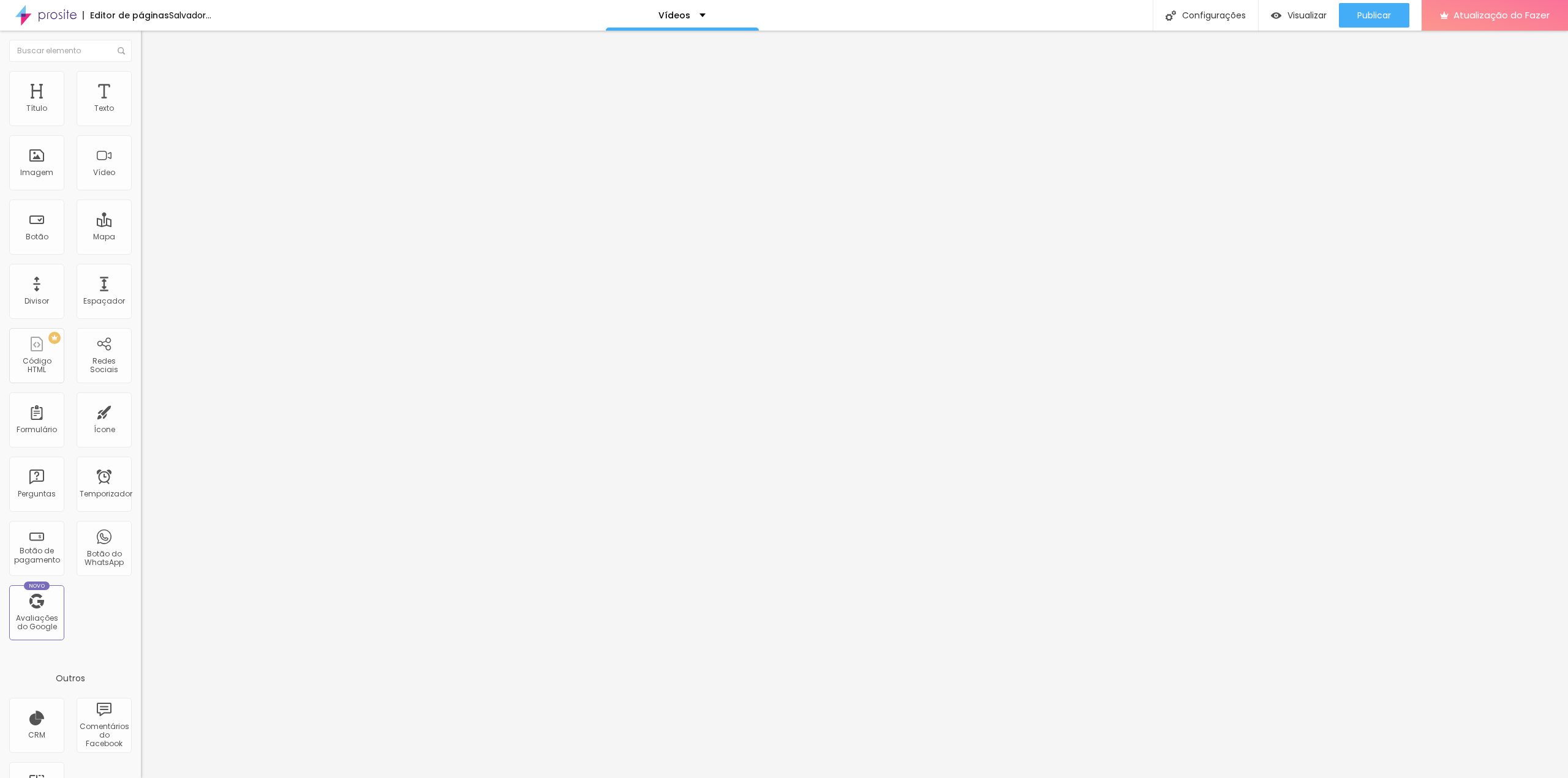
type input "1"
type input "0"
drag, startPoint x: 30, startPoint y: 121, endPoint x: 3, endPoint y: 123, distance: 27.1
type input "0"
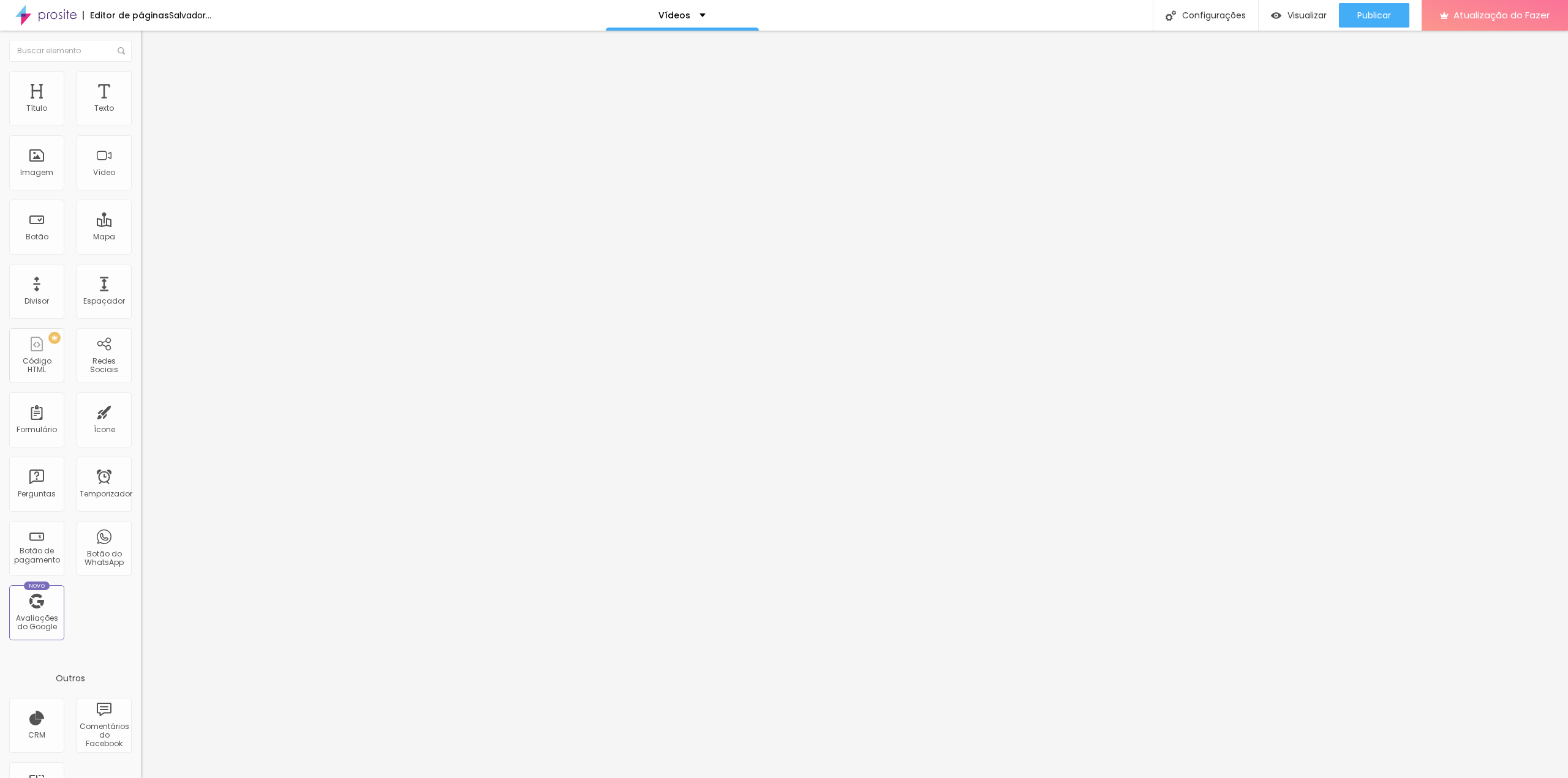
click at [141, 237] on input "range" at bounding box center [180, 242] width 79 height 10
click at [141, 115] on input "[URL][DOMAIN_NAME]" at bounding box center [214, 108] width 147 height 12
paste input "1115575725?fl=pl&fe=sh"
type input "[URL][DOMAIN_NAME]"
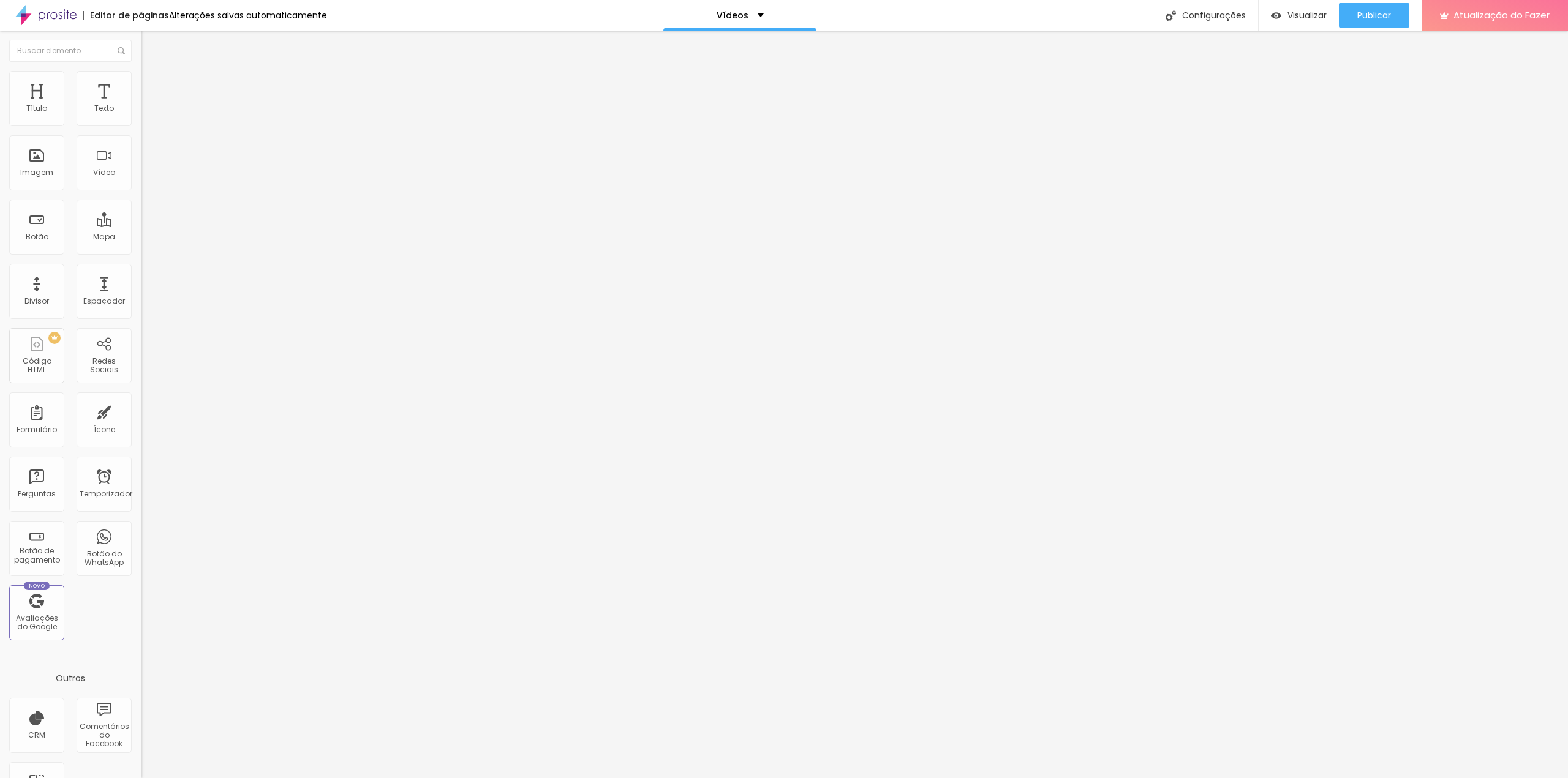
scroll to position [0, 0]
click at [141, 115] on input "[URL][DOMAIN_NAME]" at bounding box center [214, 108] width 147 height 12
paste input "4732"
type input "[URL][DOMAIN_NAME]"
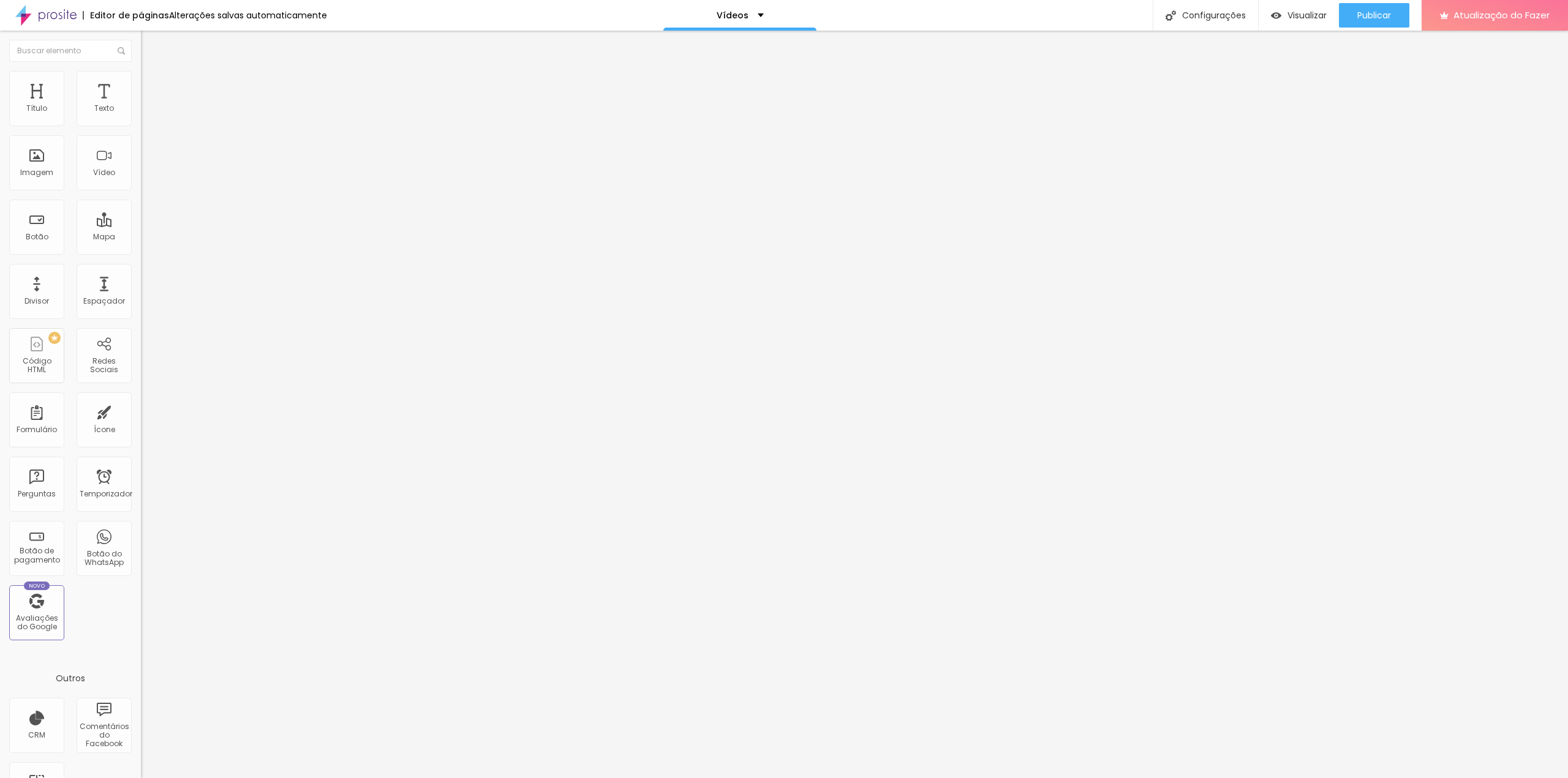
scroll to position [0, 0]
click at [1369, 18] on font "Publicar" at bounding box center [1374, 15] width 34 height 12
click at [1291, 14] on font "Visualizar" at bounding box center [1296, 15] width 39 height 12
